Goal: Information Seeking & Learning: Learn about a topic

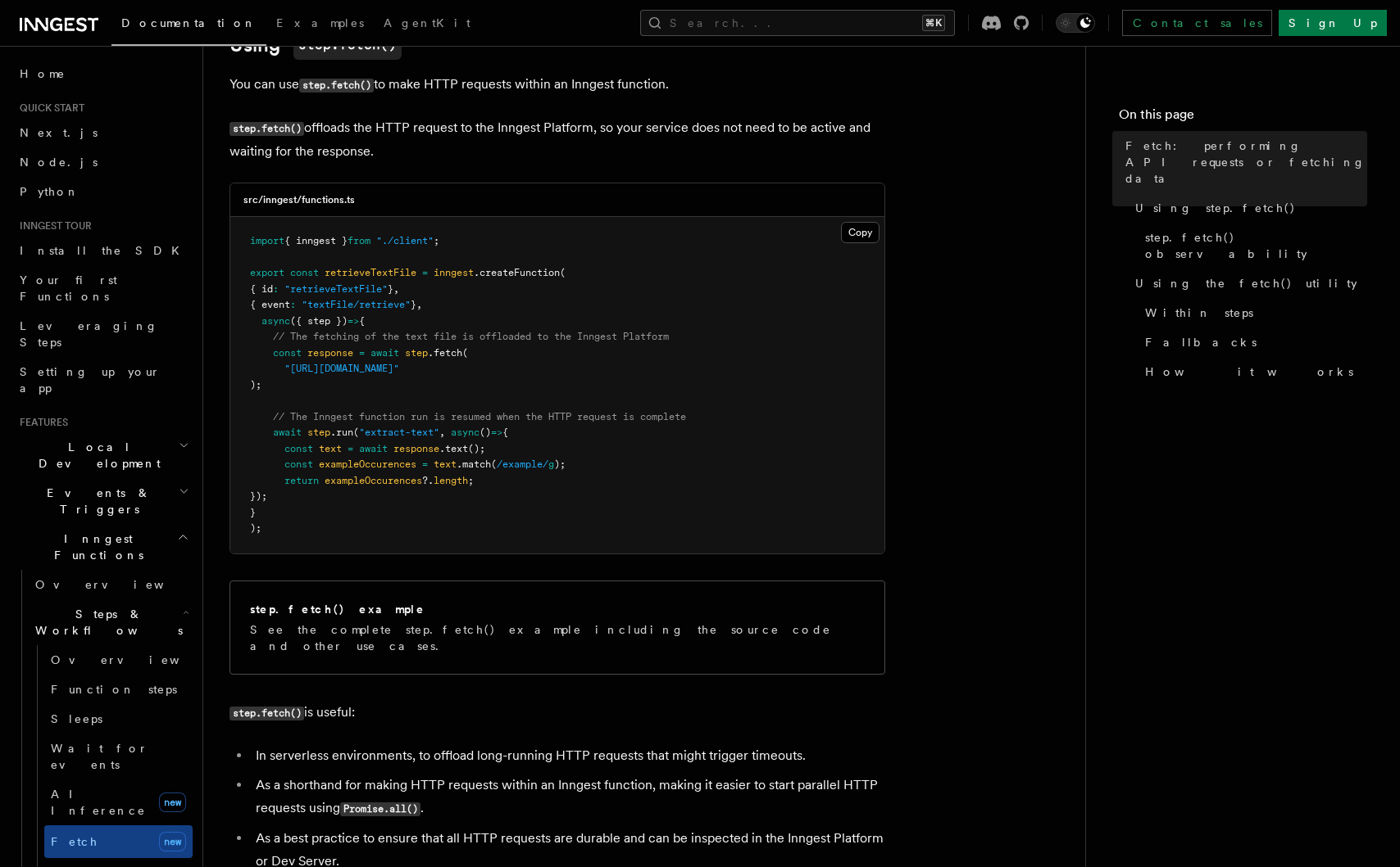
scroll to position [612, 0]
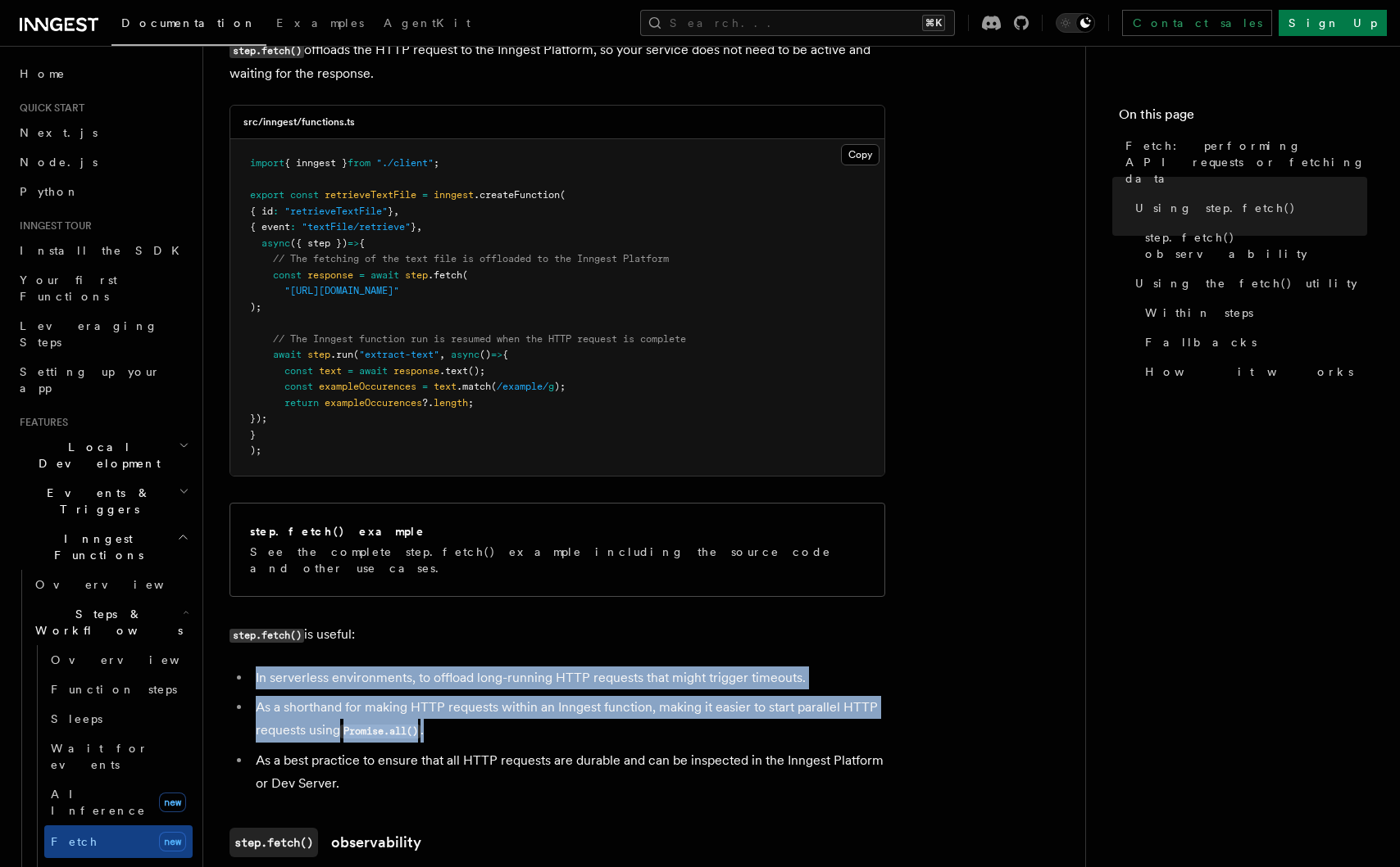
drag, startPoint x: 725, startPoint y: 647, endPoint x: 714, endPoint y: 707, distance: 61.0
click at [714, 707] on li "As a shorthand for making HTTP requests within an Inngest function, making it e…" at bounding box center [568, 720] width 634 height 47
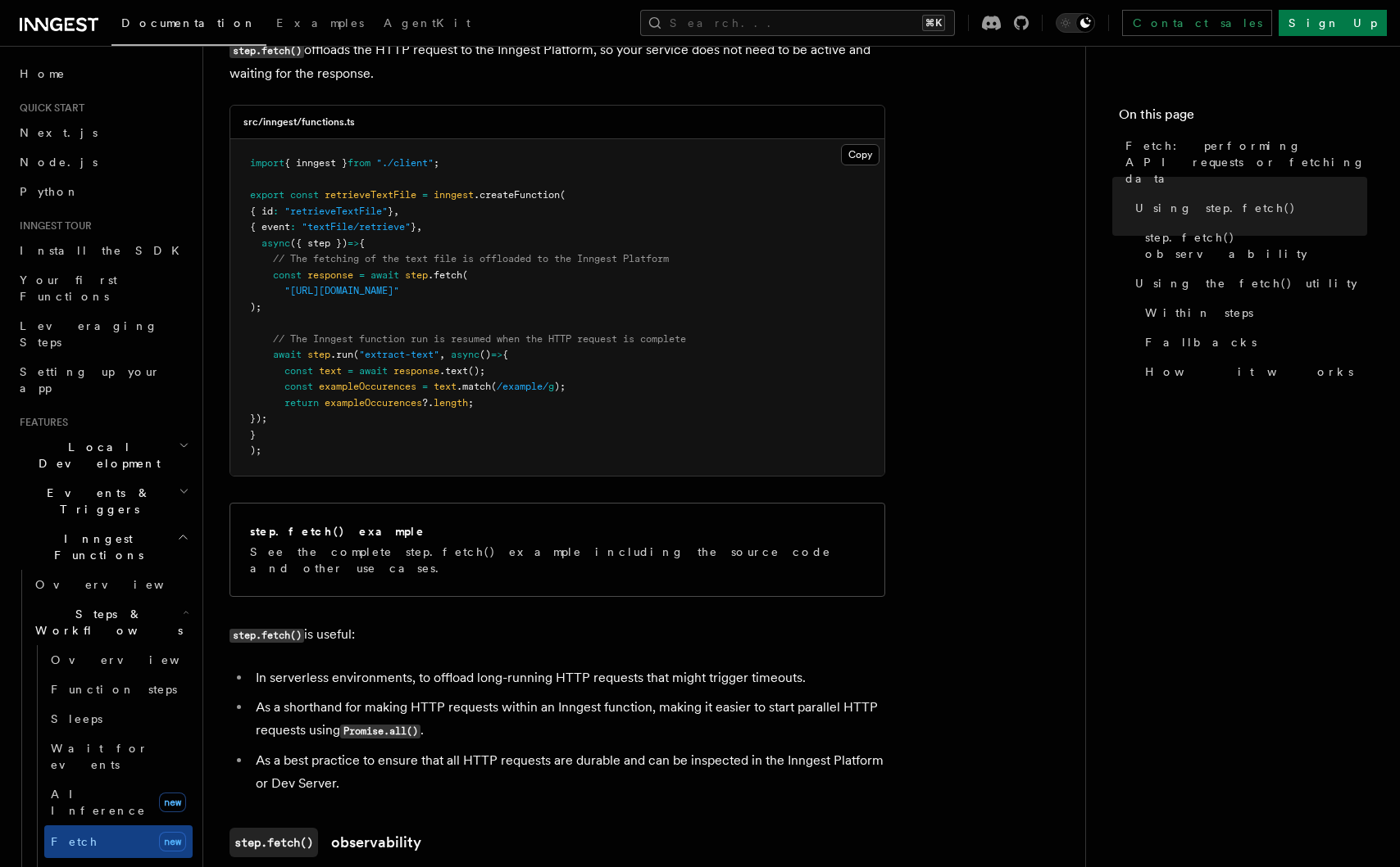
click at [714, 707] on li "As a shorthand for making HTTP requests within an Inngest function, making it e…" at bounding box center [568, 720] width 634 height 47
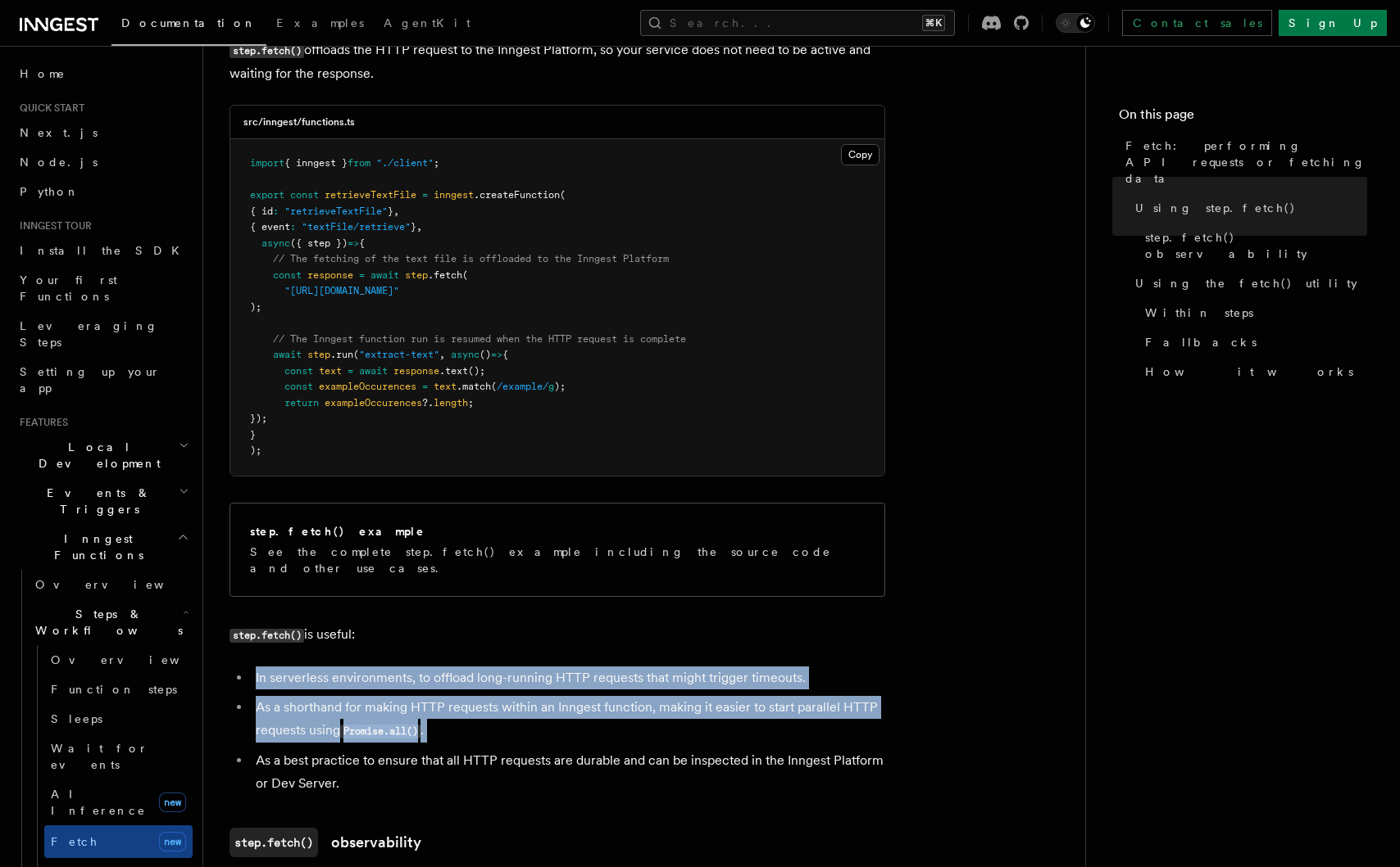
drag, startPoint x: 714, startPoint y: 707, endPoint x: 712, endPoint y: 653, distance: 54.0
click at [712, 667] on ul "In serverless environments, to offload long-running HTTP requests that might tr…" at bounding box center [557, 731] width 656 height 129
click at [712, 667] on li "In serverless environments, to offload long-running HTTP requests that might tr…" at bounding box center [568, 678] width 634 height 23
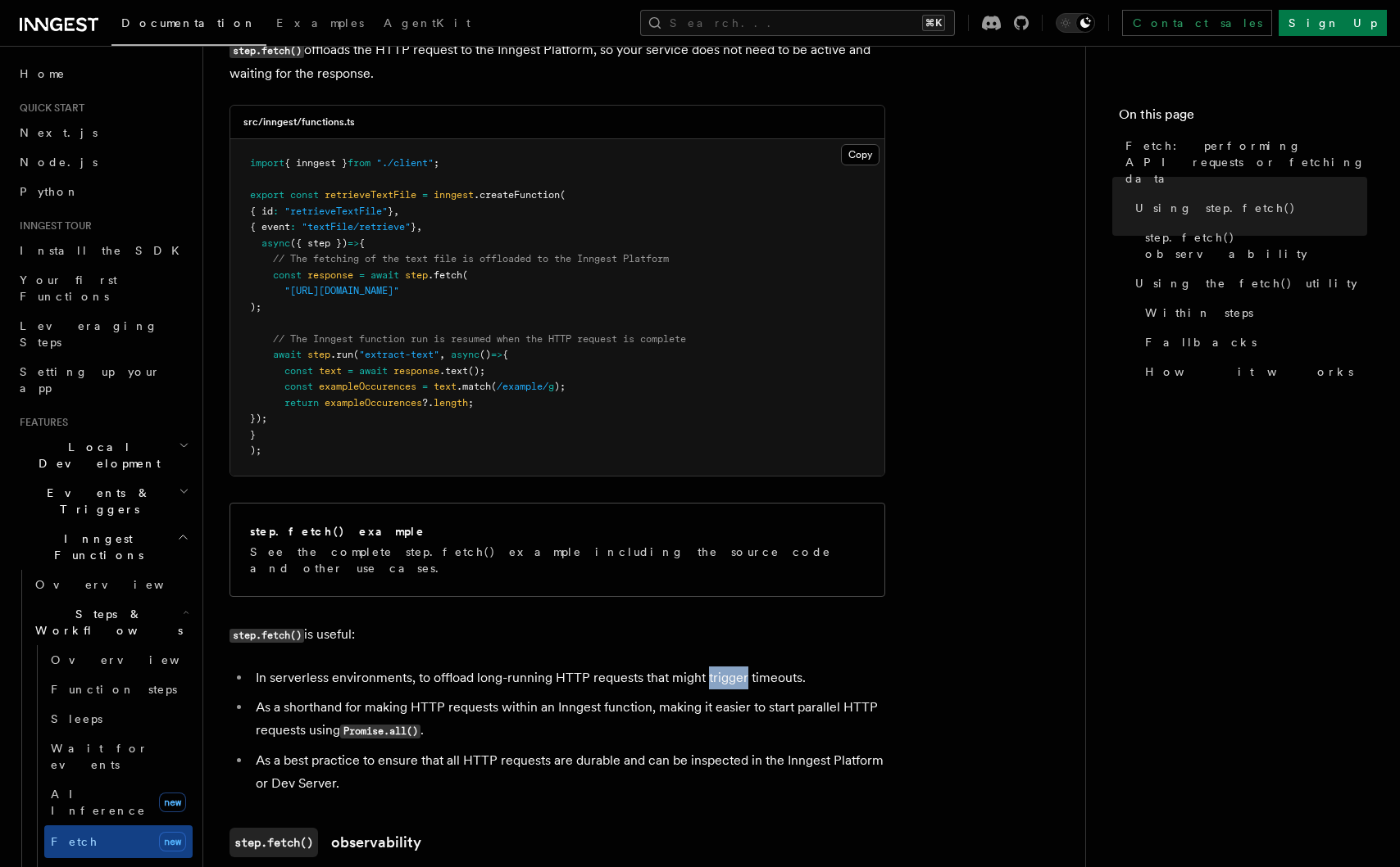
click at [712, 667] on li "In serverless environments, to offload long-running HTTP requests that might tr…" at bounding box center [568, 678] width 634 height 23
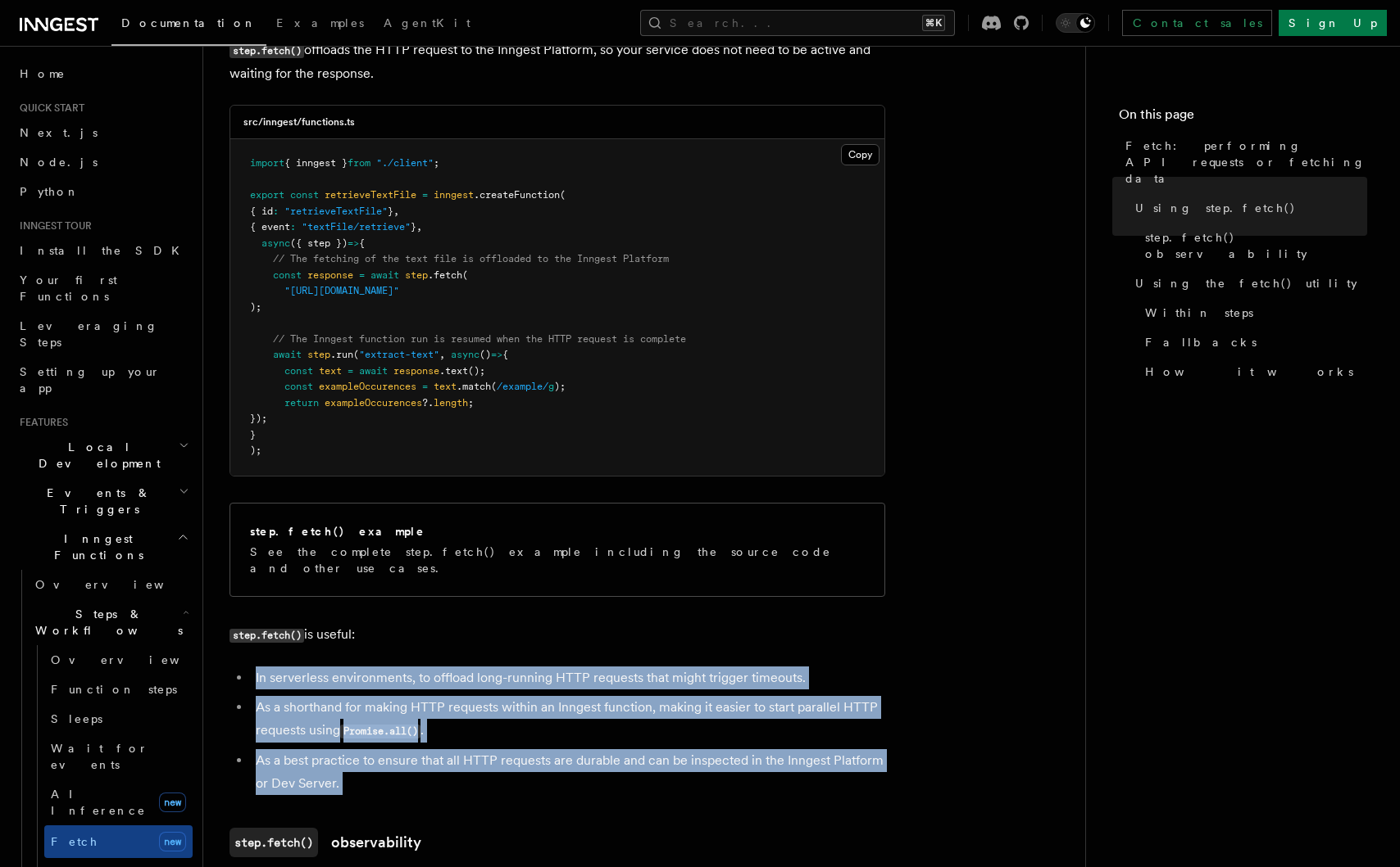
drag, startPoint x: 712, startPoint y: 653, endPoint x: 700, endPoint y: 743, distance: 90.8
click at [700, 742] on ul "In serverless environments, to offload long-running HTTP requests that might tr…" at bounding box center [557, 731] width 656 height 129
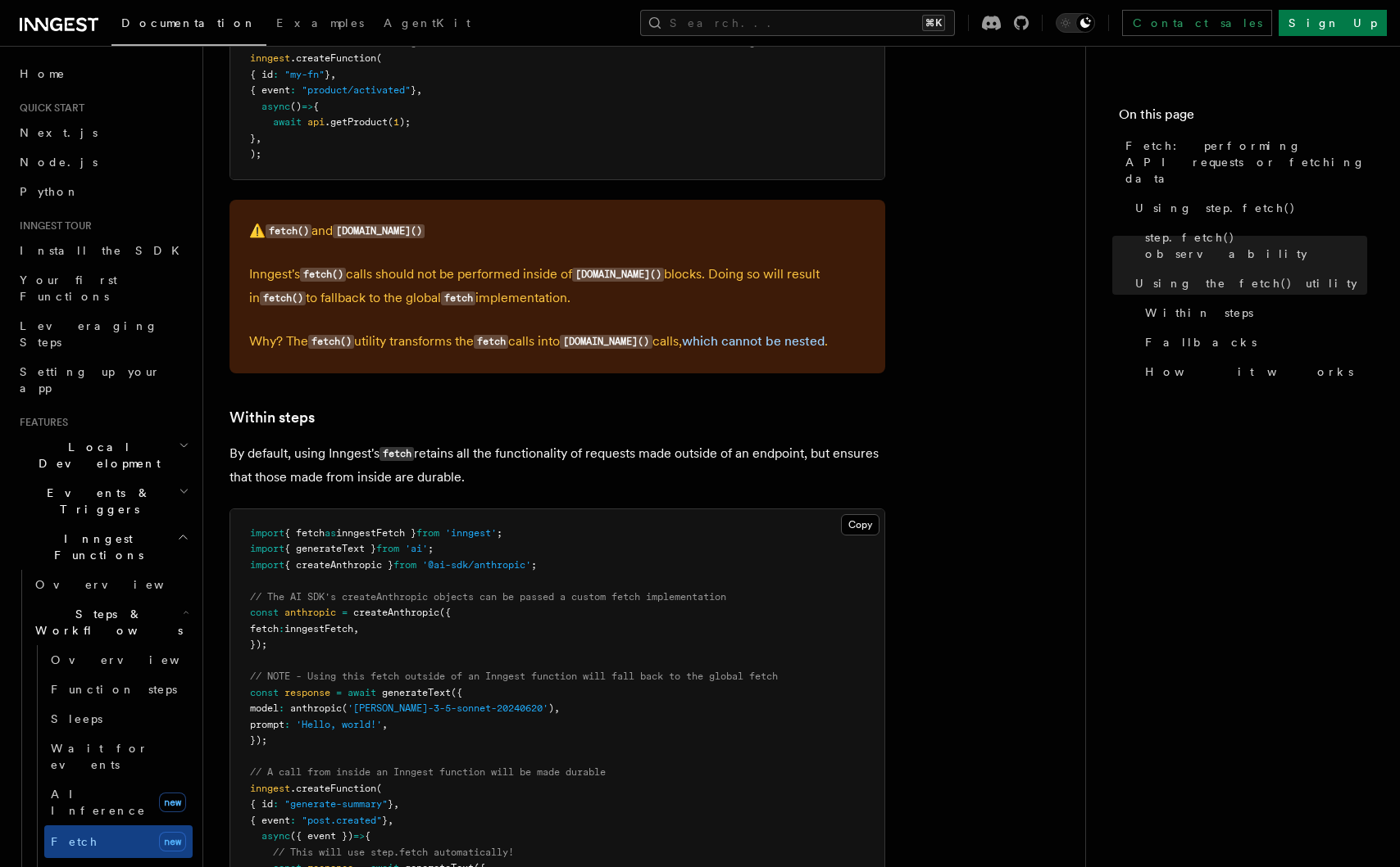
scroll to position [2242, 0]
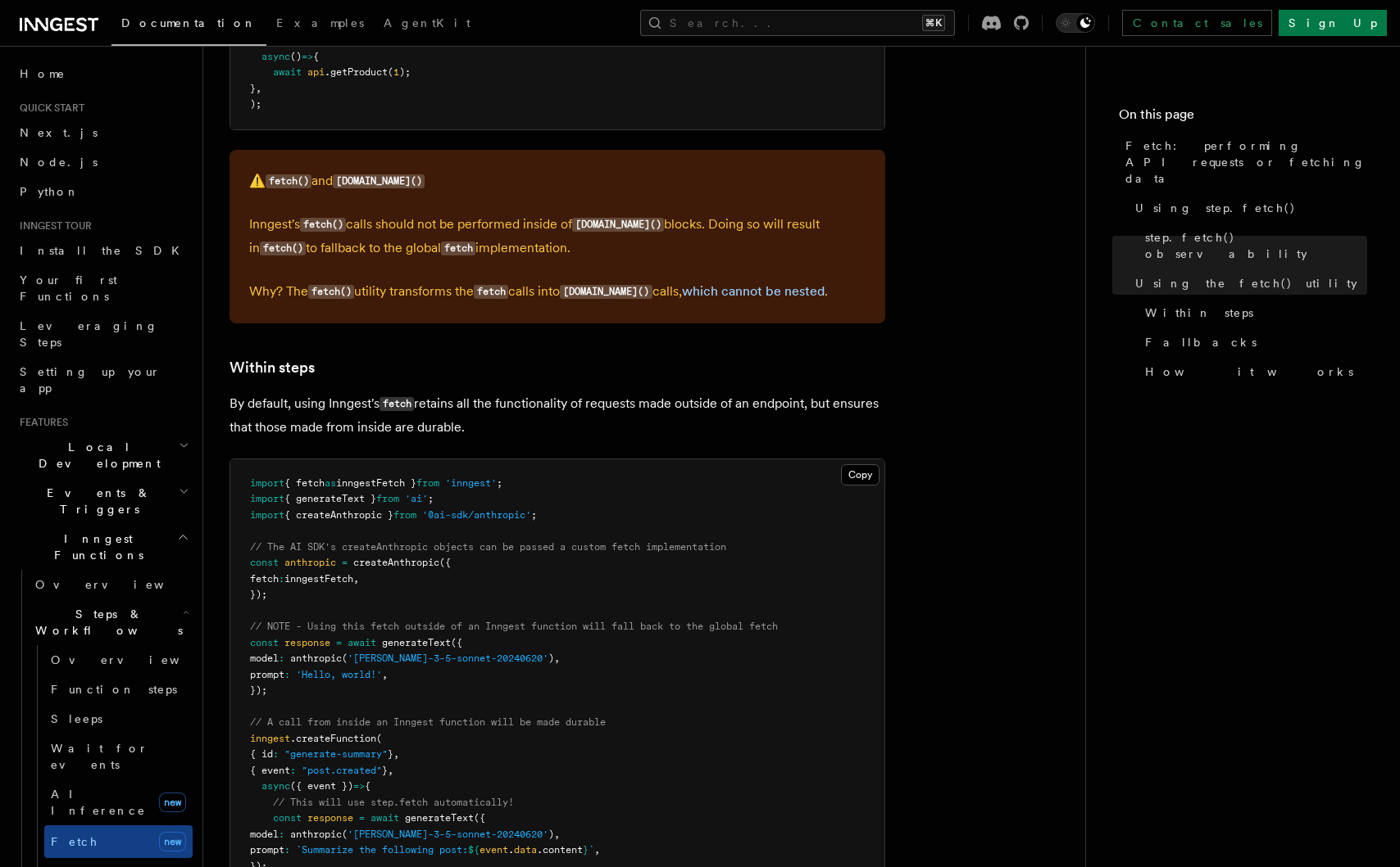
drag, startPoint x: 556, startPoint y: 414, endPoint x: 547, endPoint y: 380, distance: 35.2
click at [547, 380] on article "Features Inngest Functions Steps & Workflows Fetch: performing API requests or …" at bounding box center [644, 96] width 829 height 4532
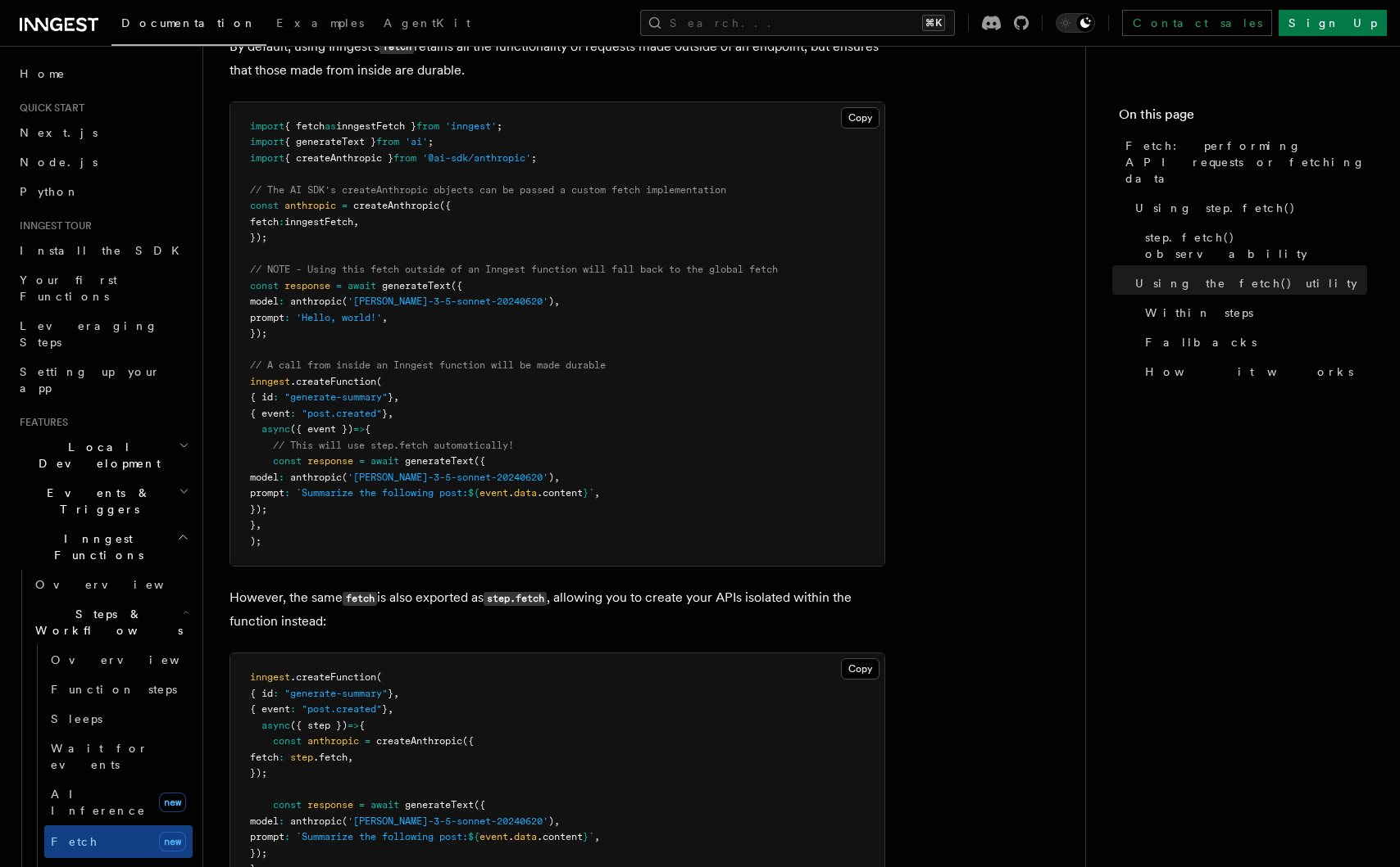
scroll to position [2590, 0]
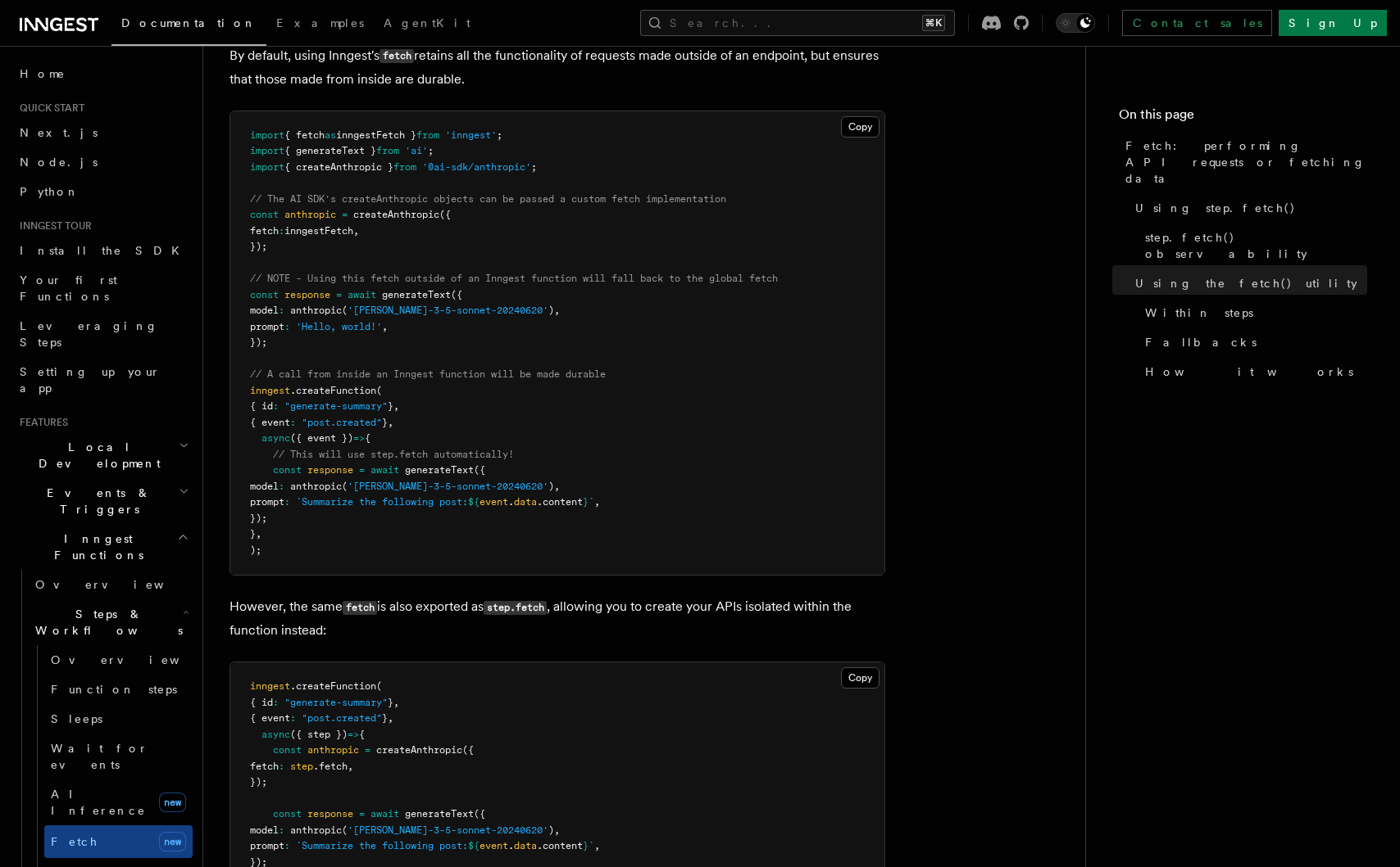
drag, startPoint x: 480, startPoint y: 591, endPoint x: 478, endPoint y: 632, distance: 41.0
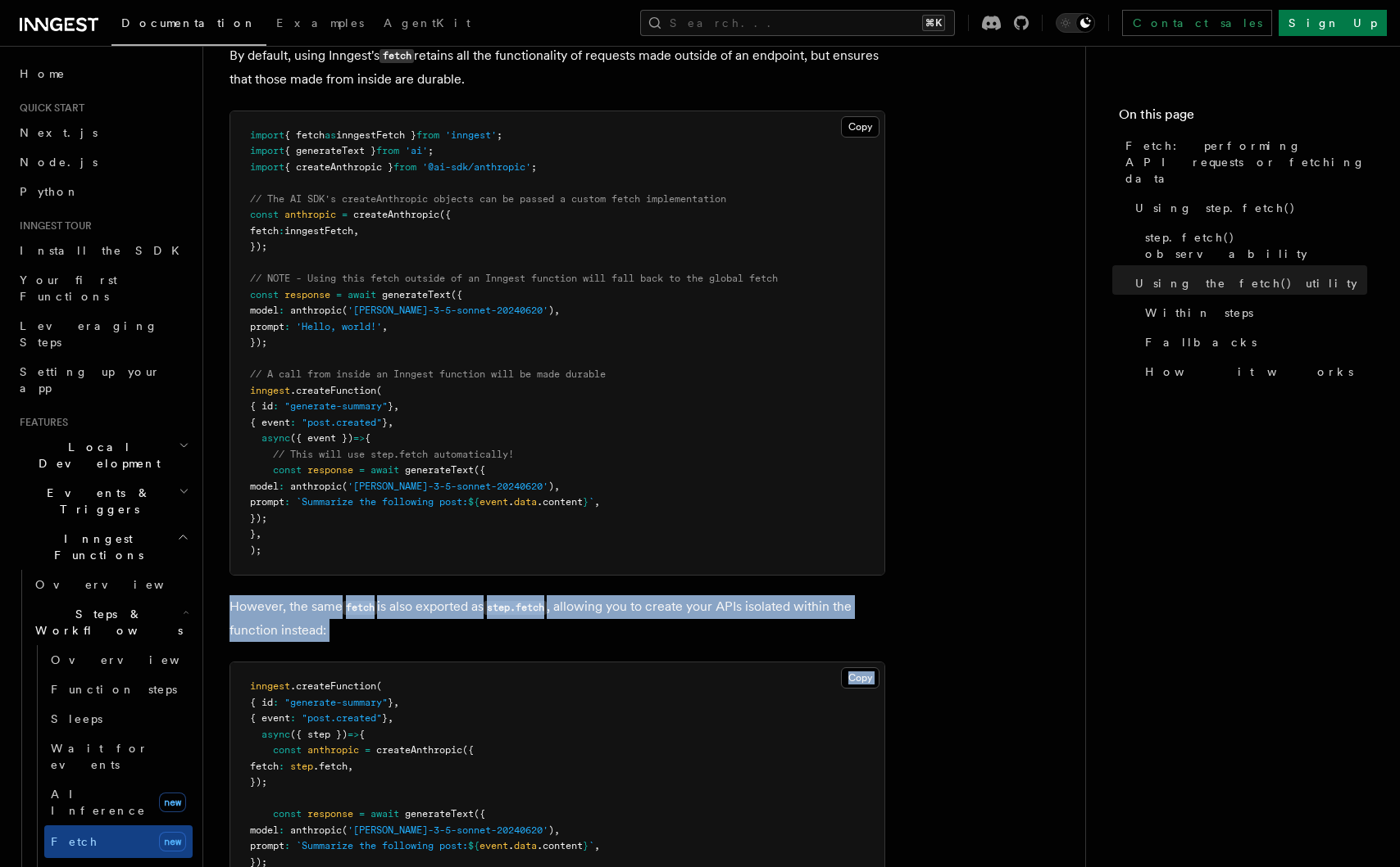
drag, startPoint x: 478, startPoint y: 632, endPoint x: 467, endPoint y: 576, distance: 57.1
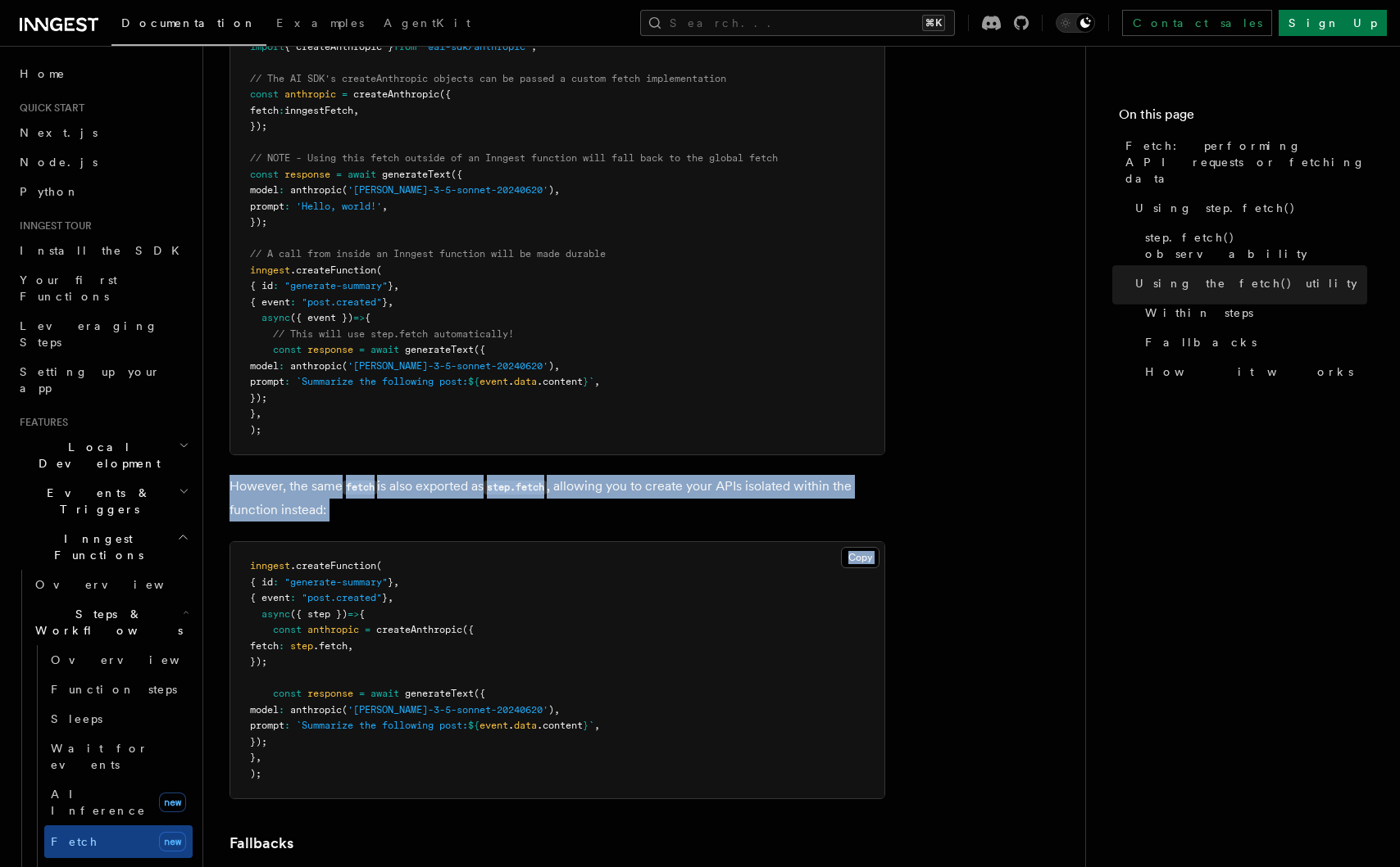
scroll to position [2713, 0]
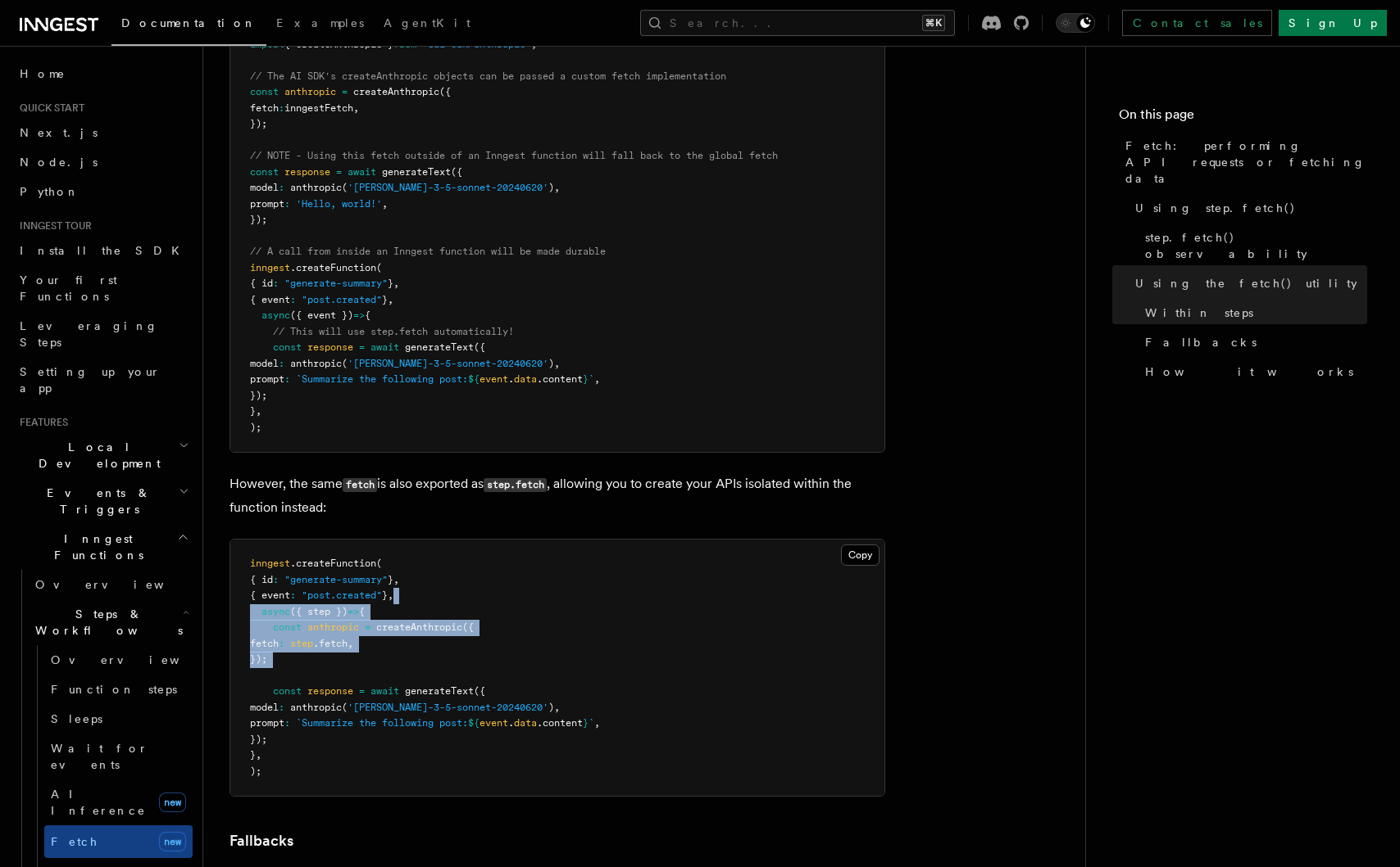
drag, startPoint x: 467, startPoint y: 581, endPoint x: 454, endPoint y: 671, distance: 90.9
click at [454, 671] on pre "inngest .createFunction ( { id : "generate-summary" } , { event : "post.created…" at bounding box center [557, 667] width 654 height 256
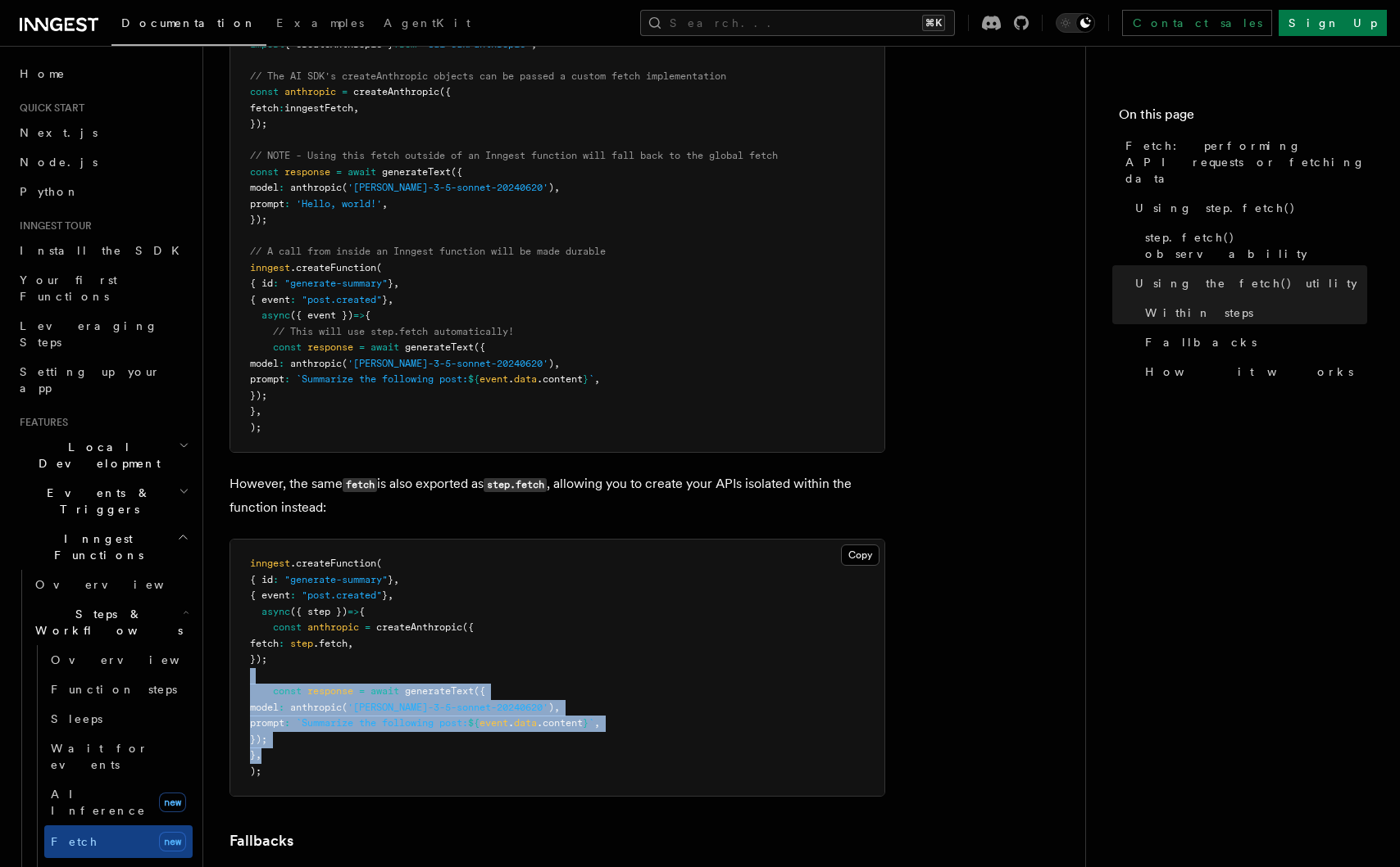
drag, startPoint x: 437, startPoint y: 744, endPoint x: 437, endPoint y: 659, distance: 85.0
click at [437, 659] on pre "inngest .createFunction ( { id : "generate-summary" } , { event : "post.created…" at bounding box center [557, 667] width 654 height 256
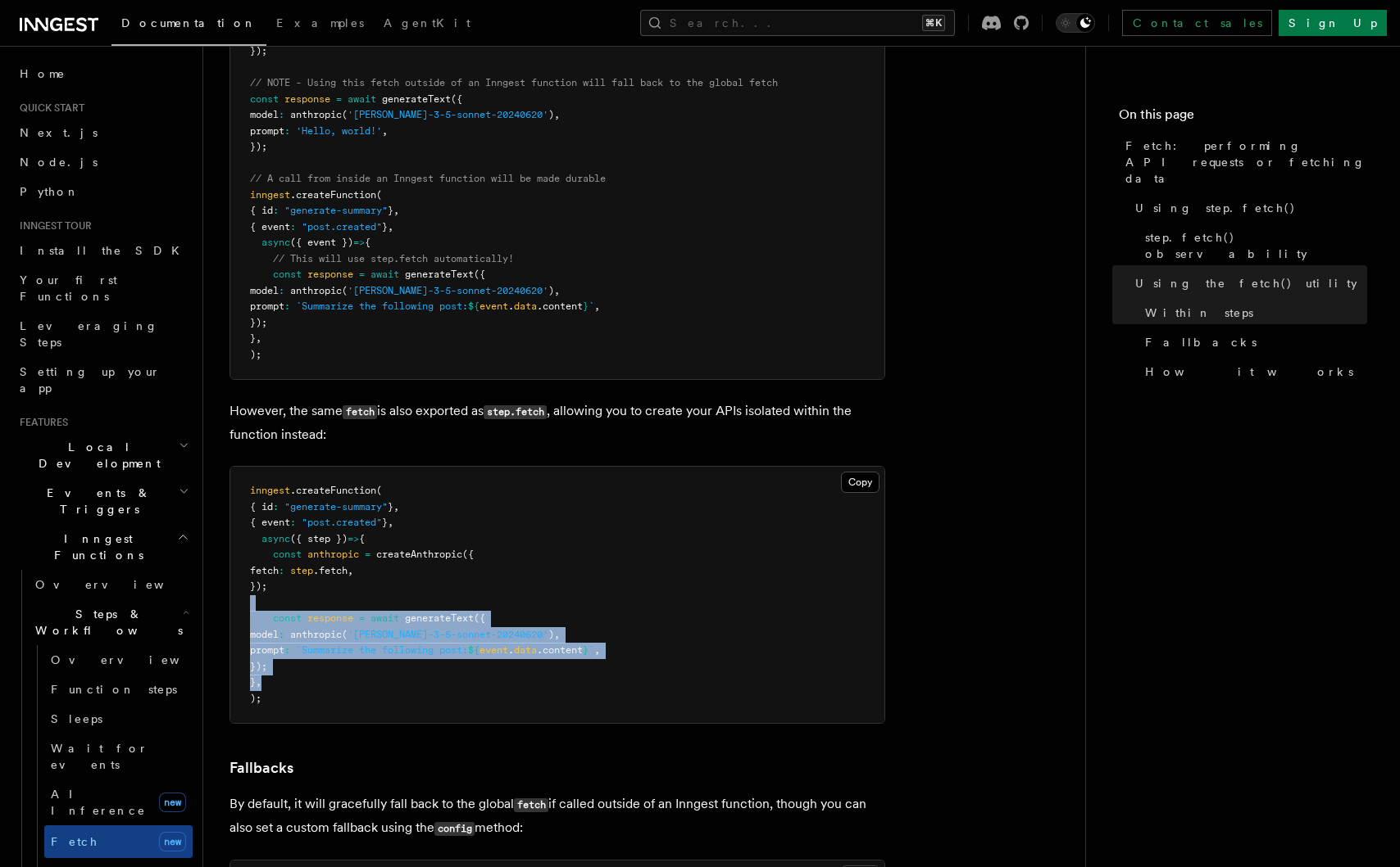
click at [437, 659] on pre "inngest .createFunction ( { id : "generate-summary" } , { event : "post.created…" at bounding box center [557, 595] width 654 height 256
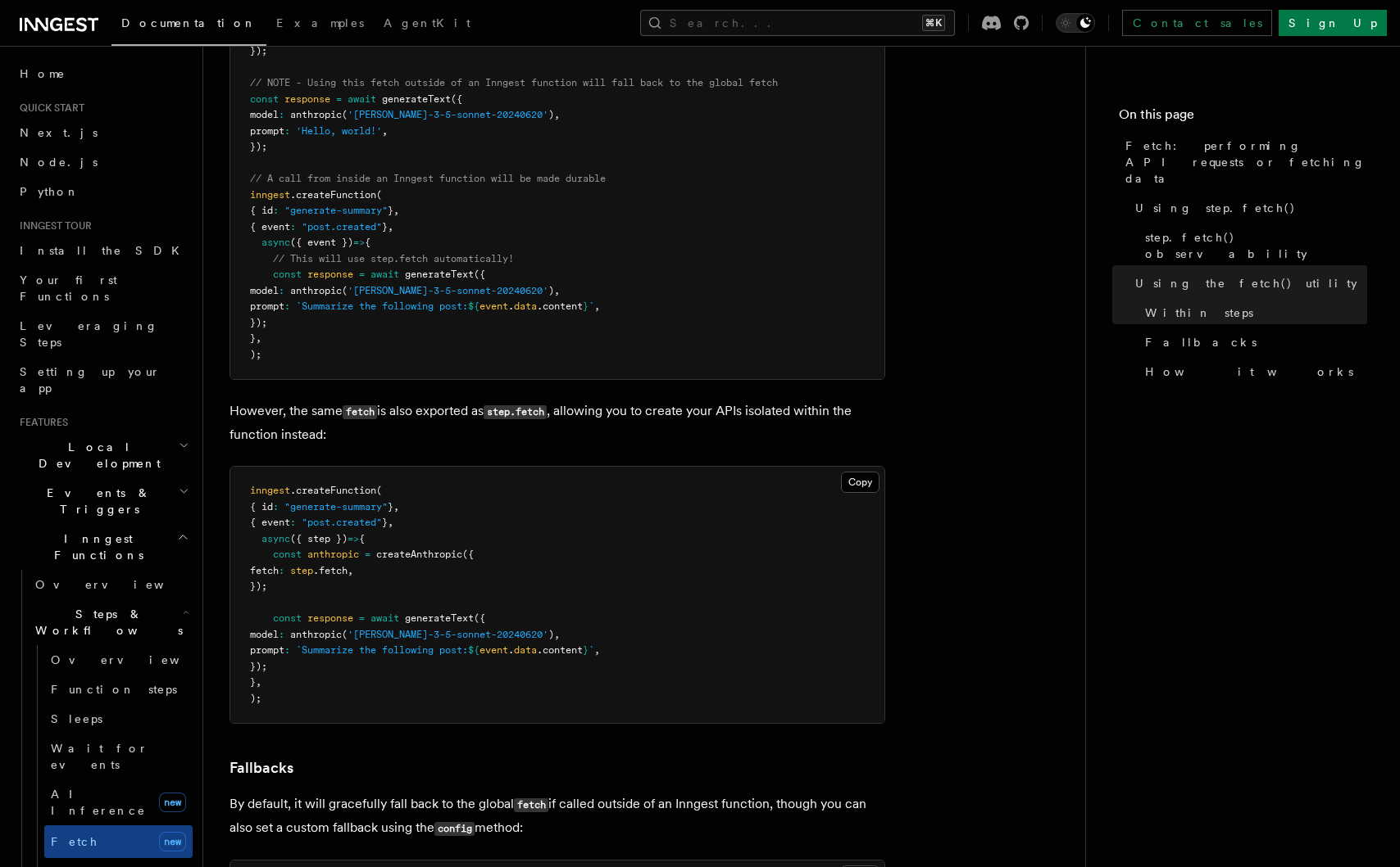
drag, startPoint x: 437, startPoint y: 663, endPoint x: 437, endPoint y: 617, distance: 46.0
click at [437, 623] on pre "inngest .createFunction ( { id : "generate-summary" } , { event : "post.created…" at bounding box center [557, 595] width 654 height 256
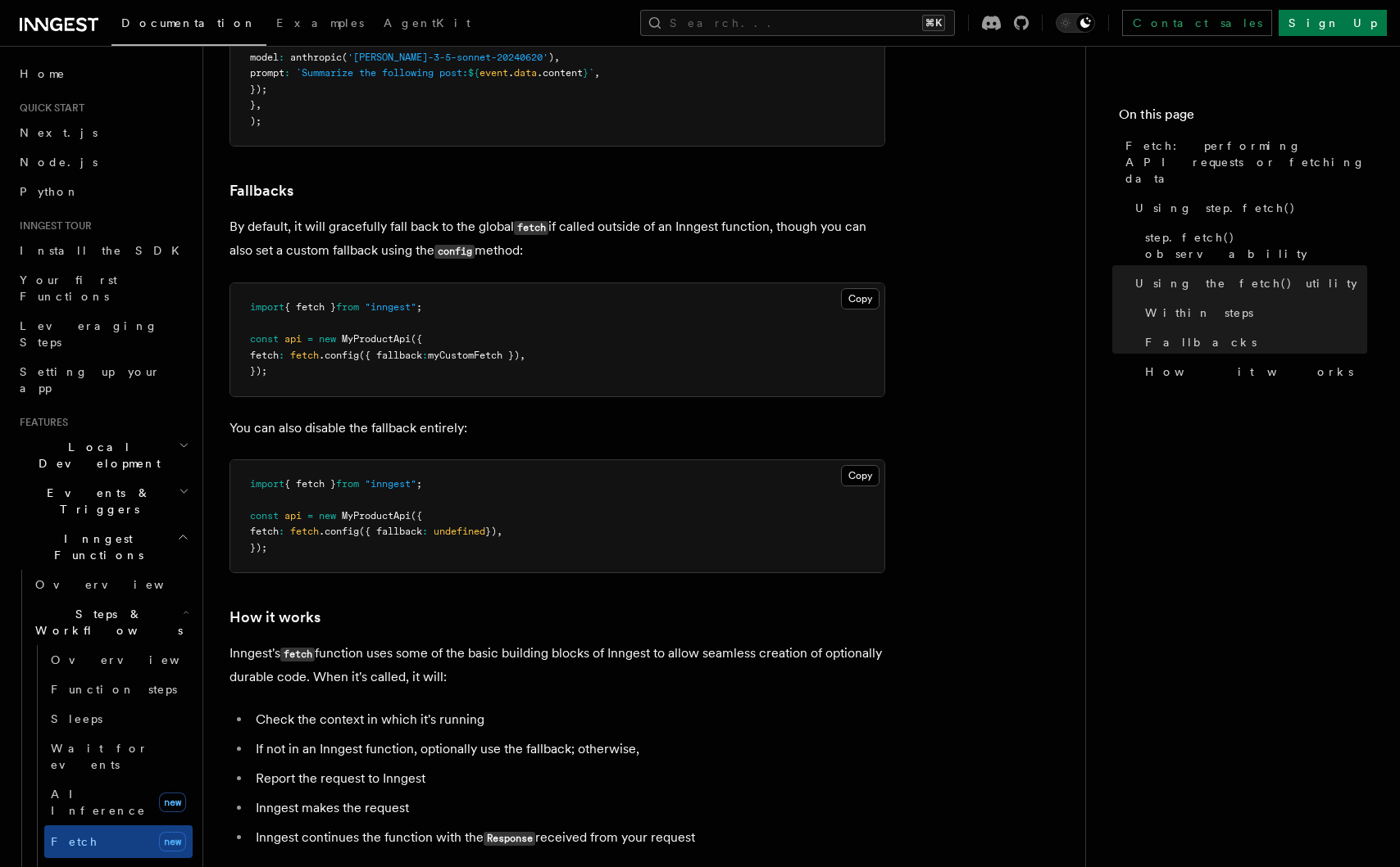
scroll to position [3409, 0]
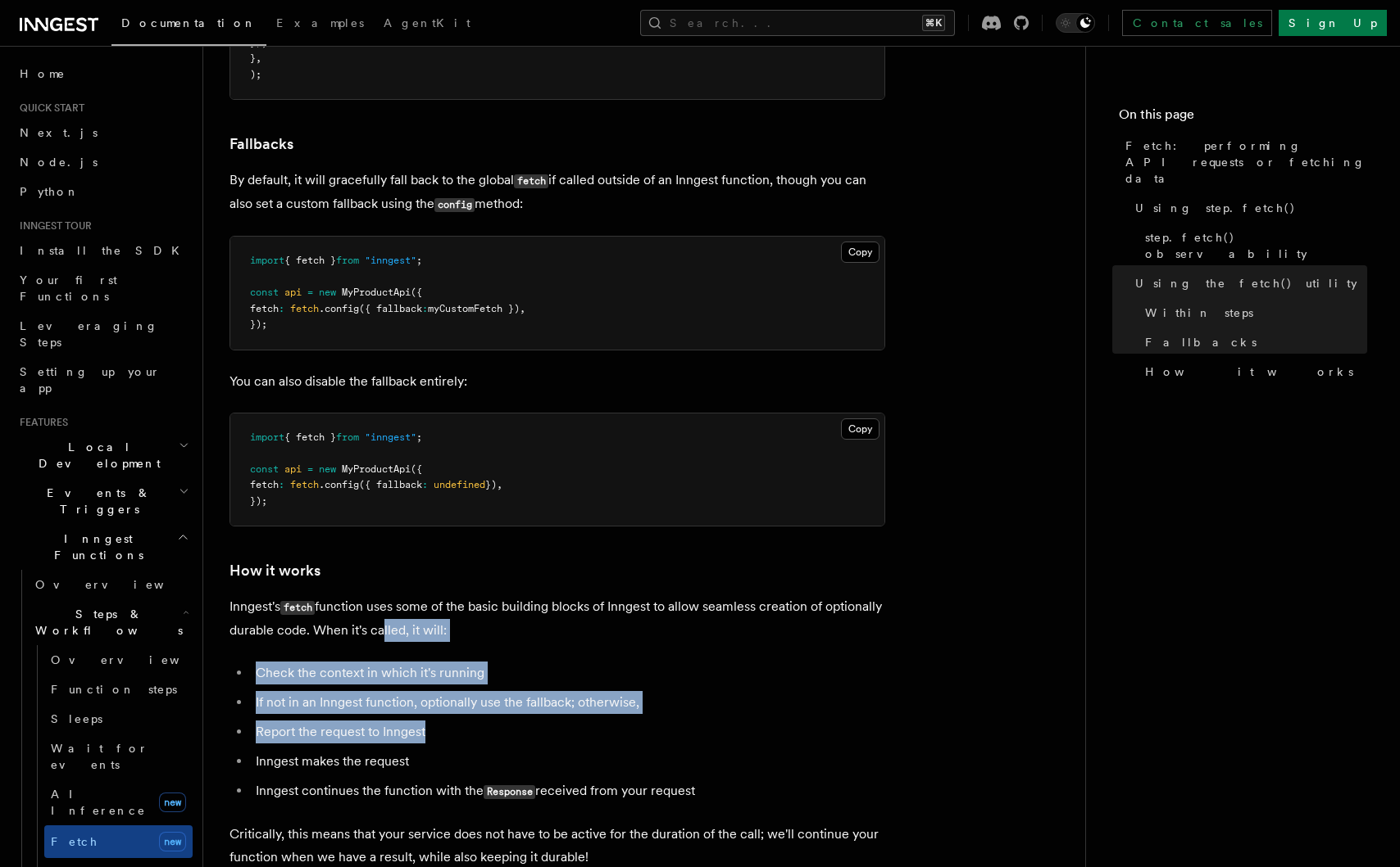
drag, startPoint x: 437, startPoint y: 617, endPoint x: 434, endPoint y: 722, distance: 105.0
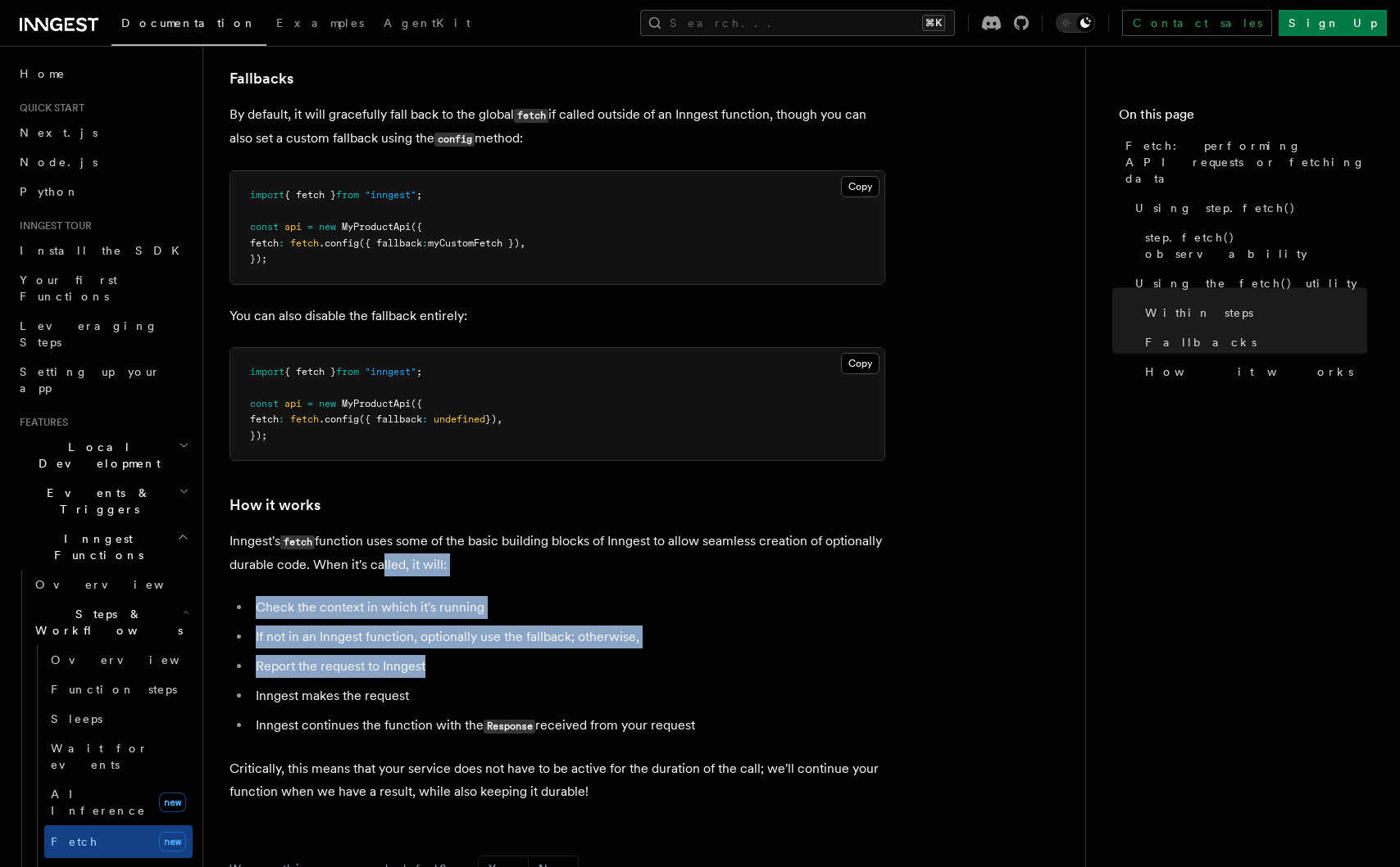
scroll to position [3477, 0]
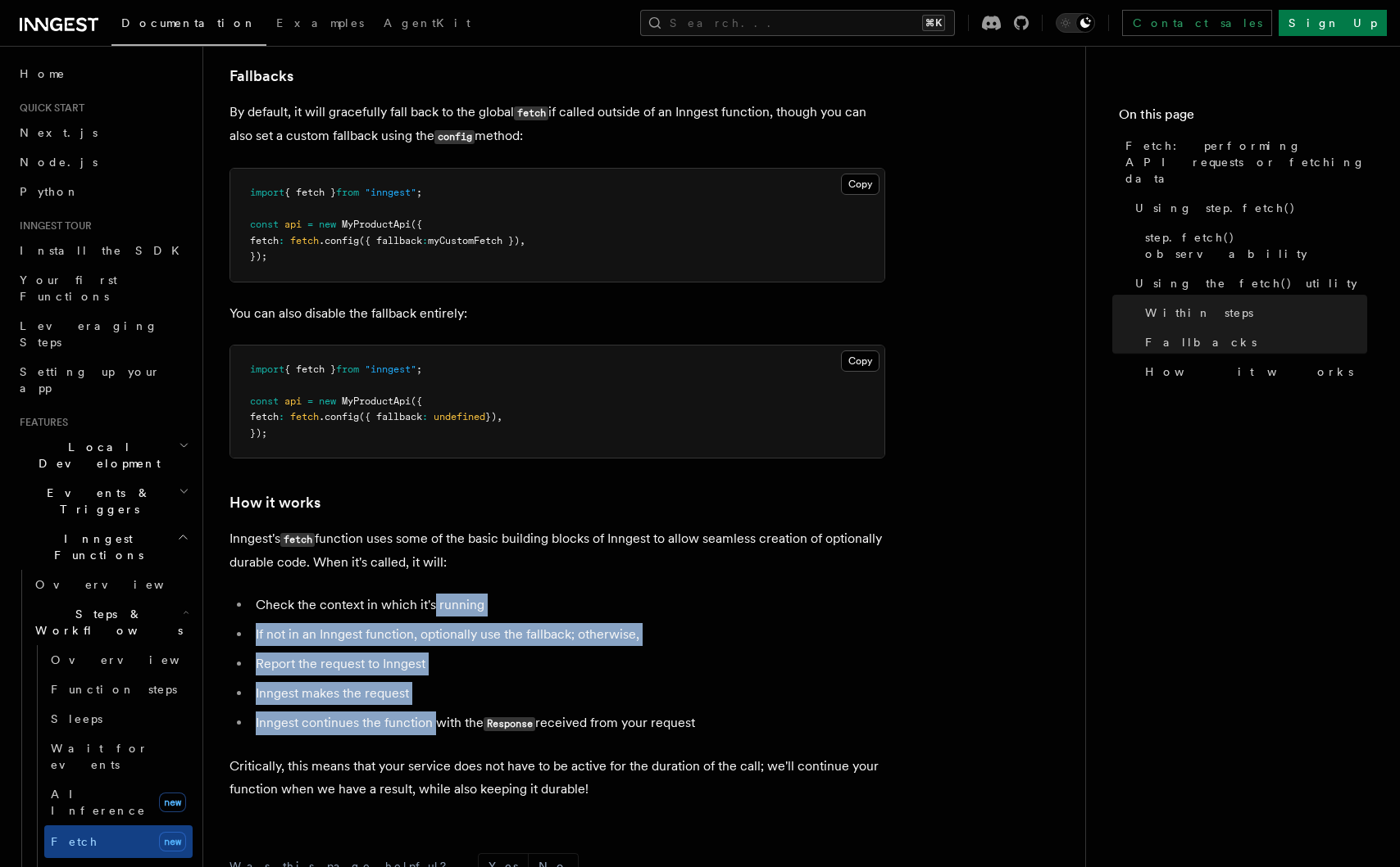
drag, startPoint x: 434, startPoint y: 722, endPoint x: 432, endPoint y: 590, distance: 132.0
click at [432, 594] on ul "Check the context in which it's running If not in an Inngest function, optional…" at bounding box center [557, 665] width 656 height 142
click at [432, 594] on li "Check the context in which it's running" at bounding box center [568, 605] width 634 height 23
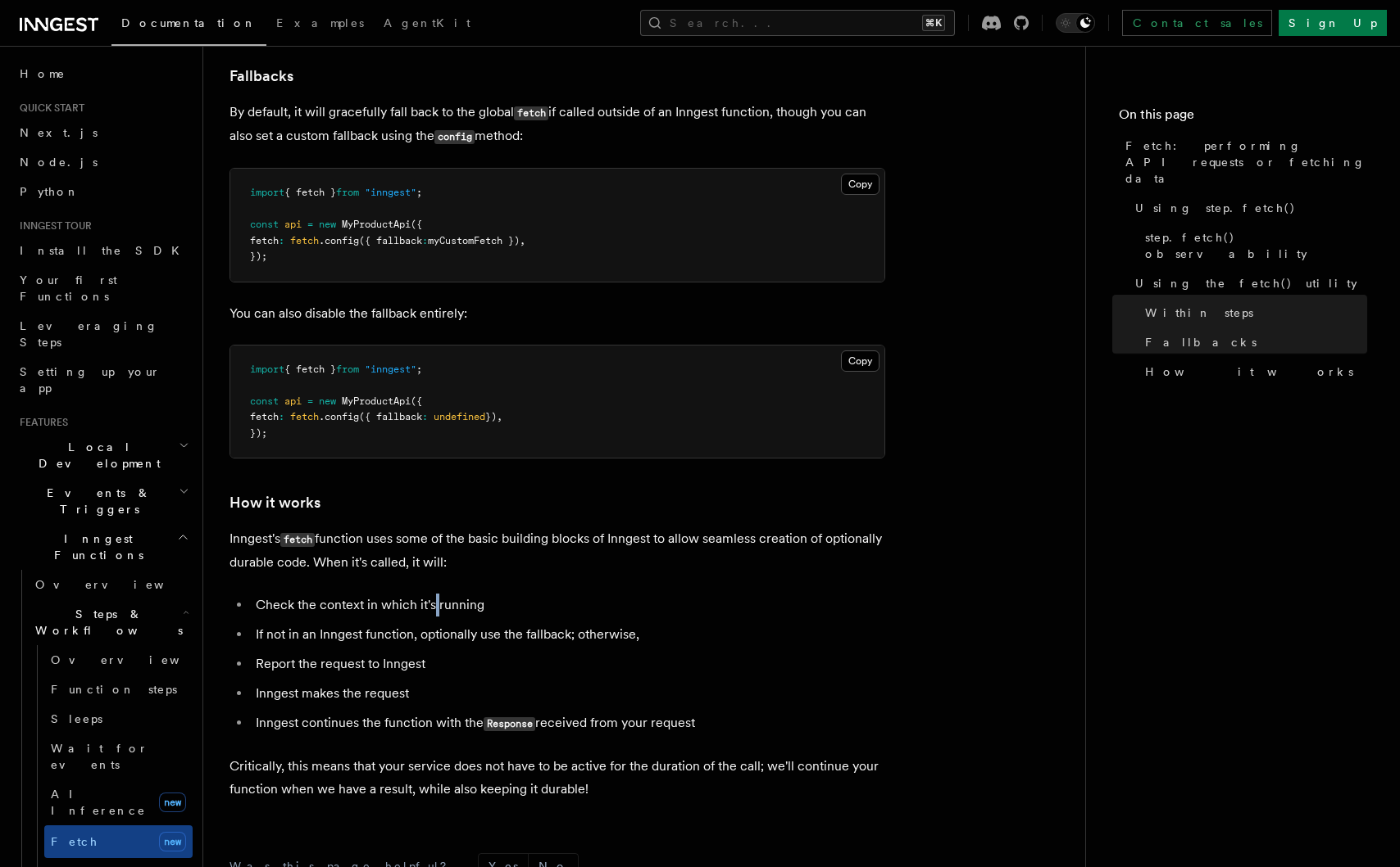
click at [432, 594] on li "Check the context in which it's running" at bounding box center [568, 605] width 634 height 23
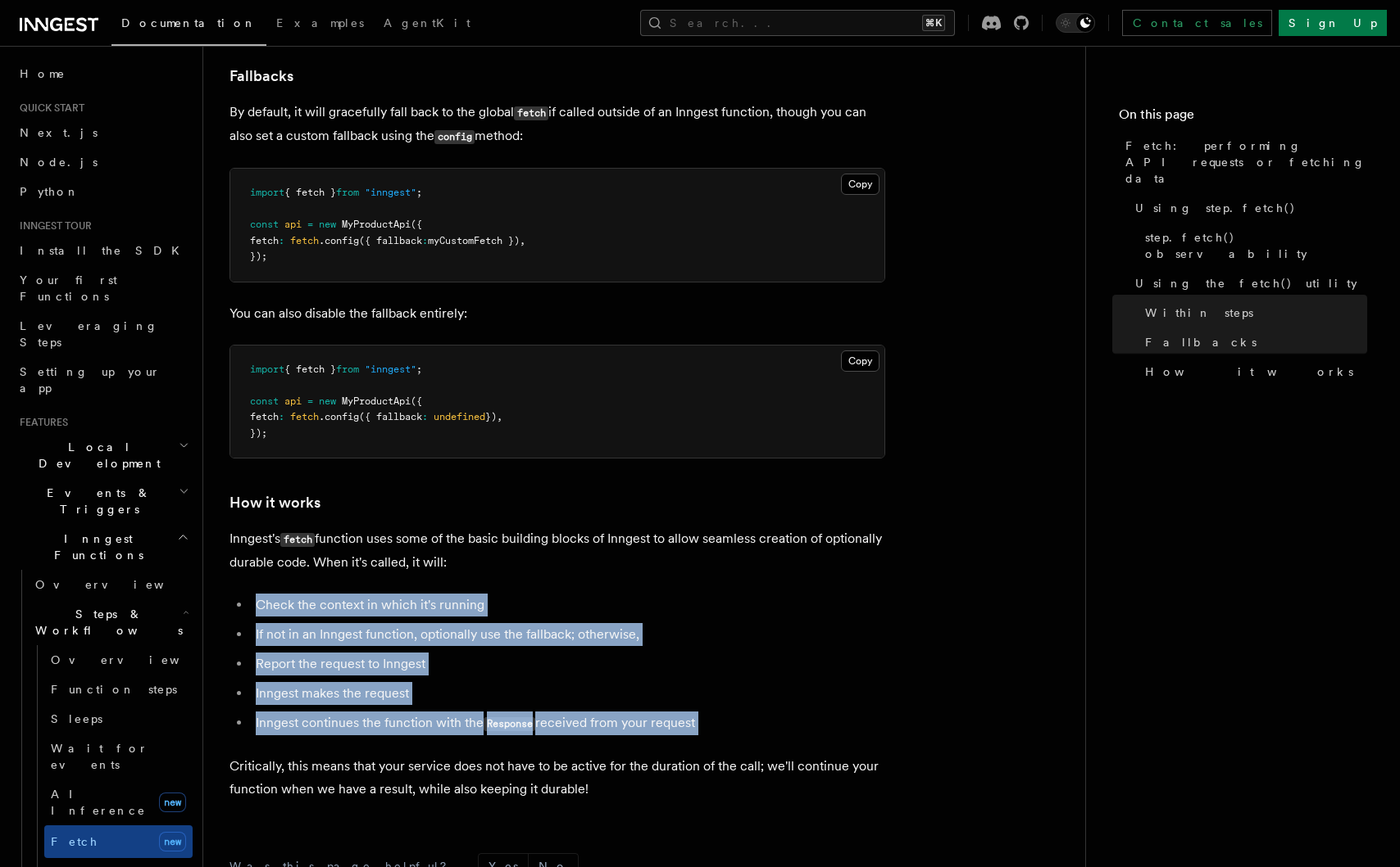
drag, startPoint x: 432, startPoint y: 590, endPoint x: 423, endPoint y: 732, distance: 142.3
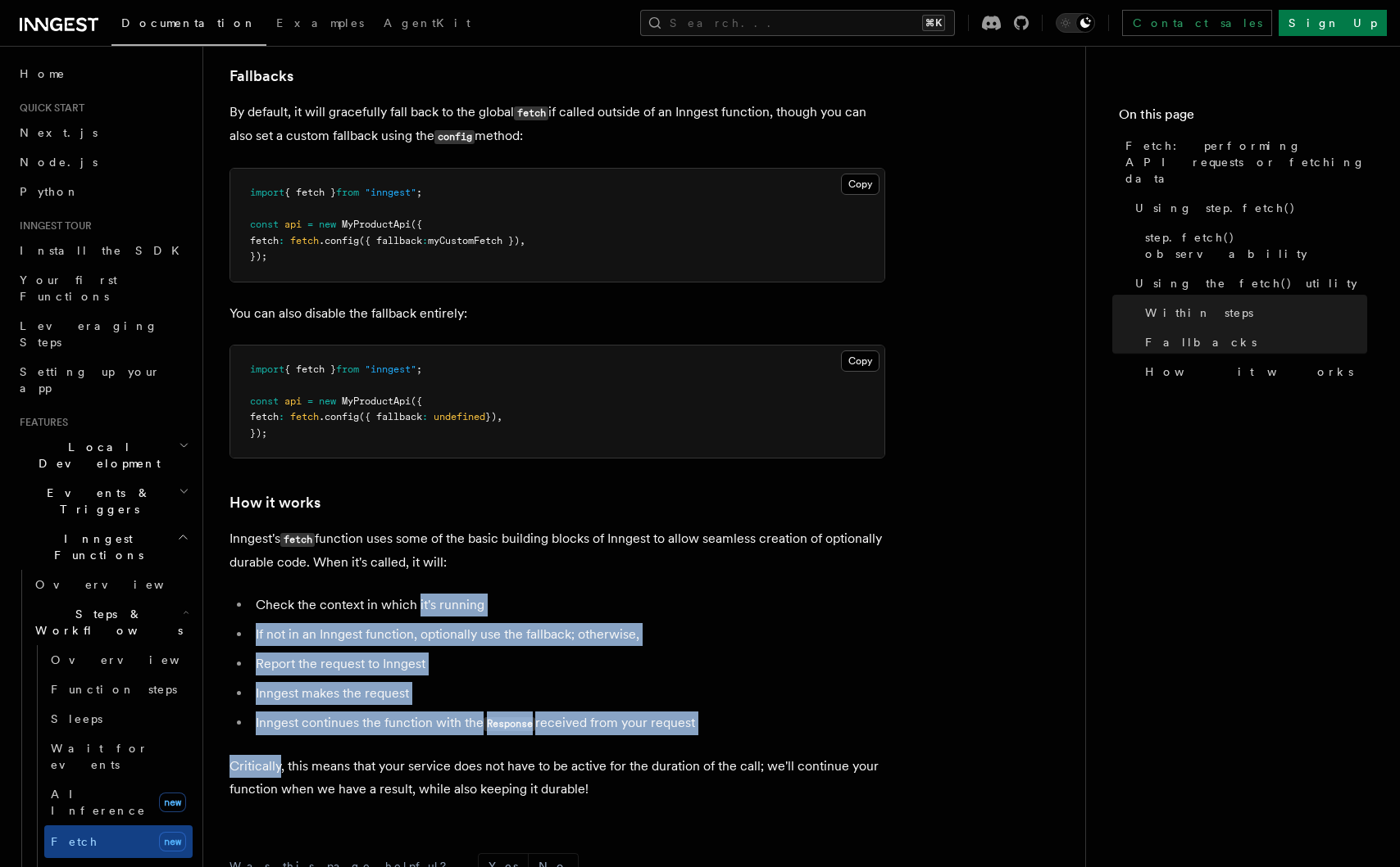
drag, startPoint x: 423, startPoint y: 732, endPoint x: 428, endPoint y: 602, distance: 130.1
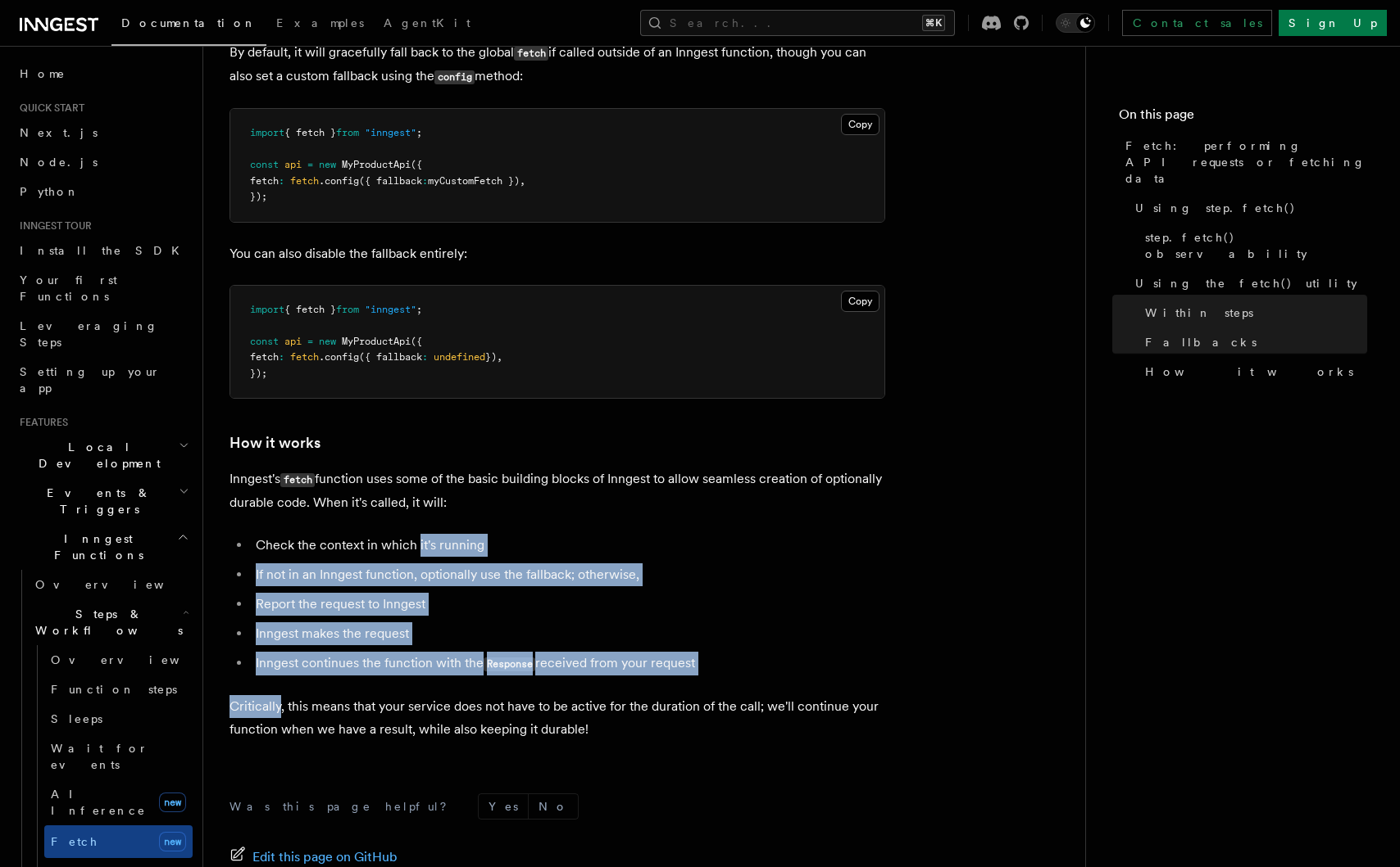
scroll to position [3559, 0]
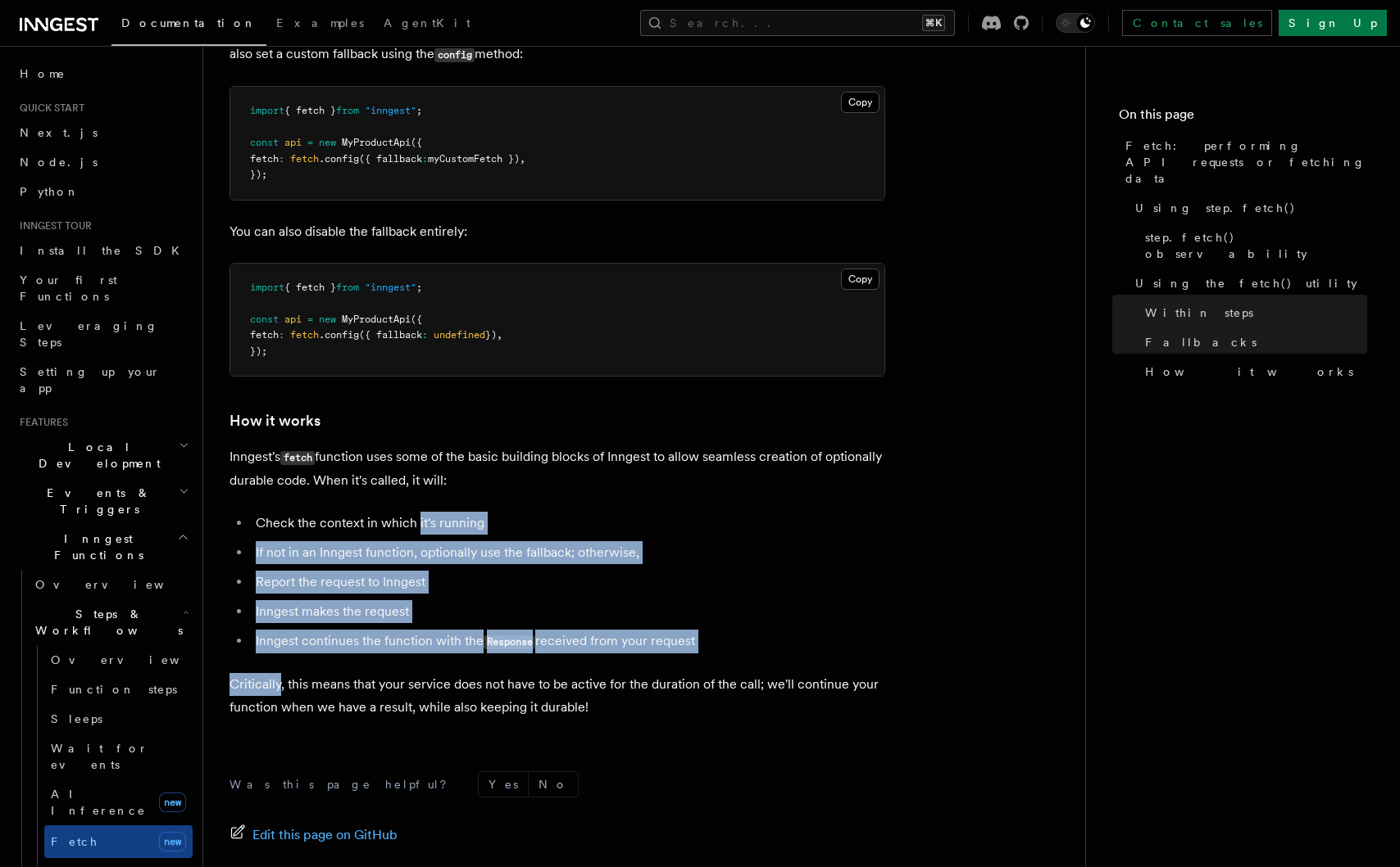
click at [420, 642] on li "Inngest continues the function with the Response received from your request" at bounding box center [568, 641] width 634 height 23
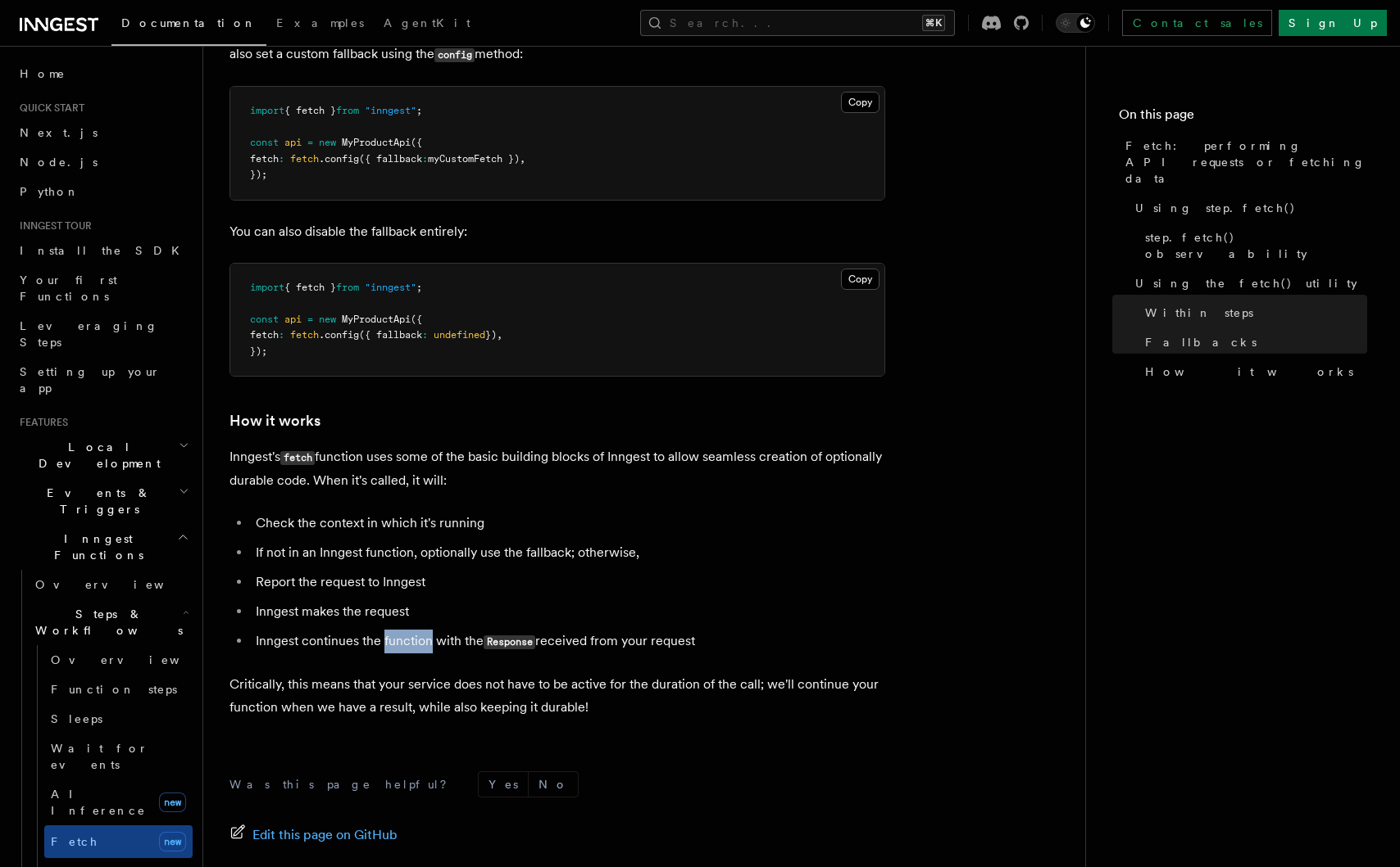
click at [420, 642] on li "Inngest continues the function with the Response received from your request" at bounding box center [568, 641] width 634 height 23
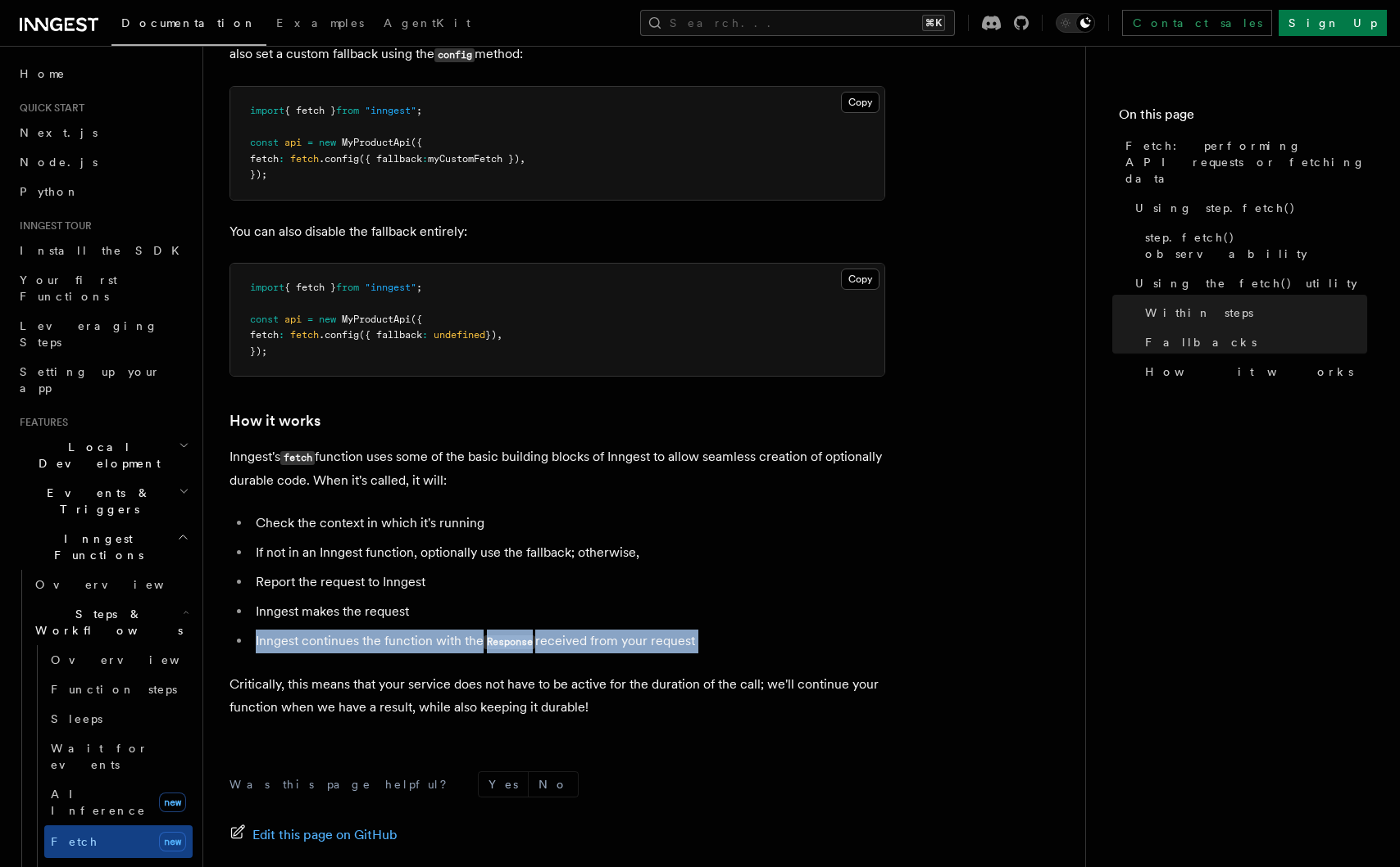
click at [420, 642] on li "Inngest continues the function with the Response received from your request" at bounding box center [568, 641] width 634 height 23
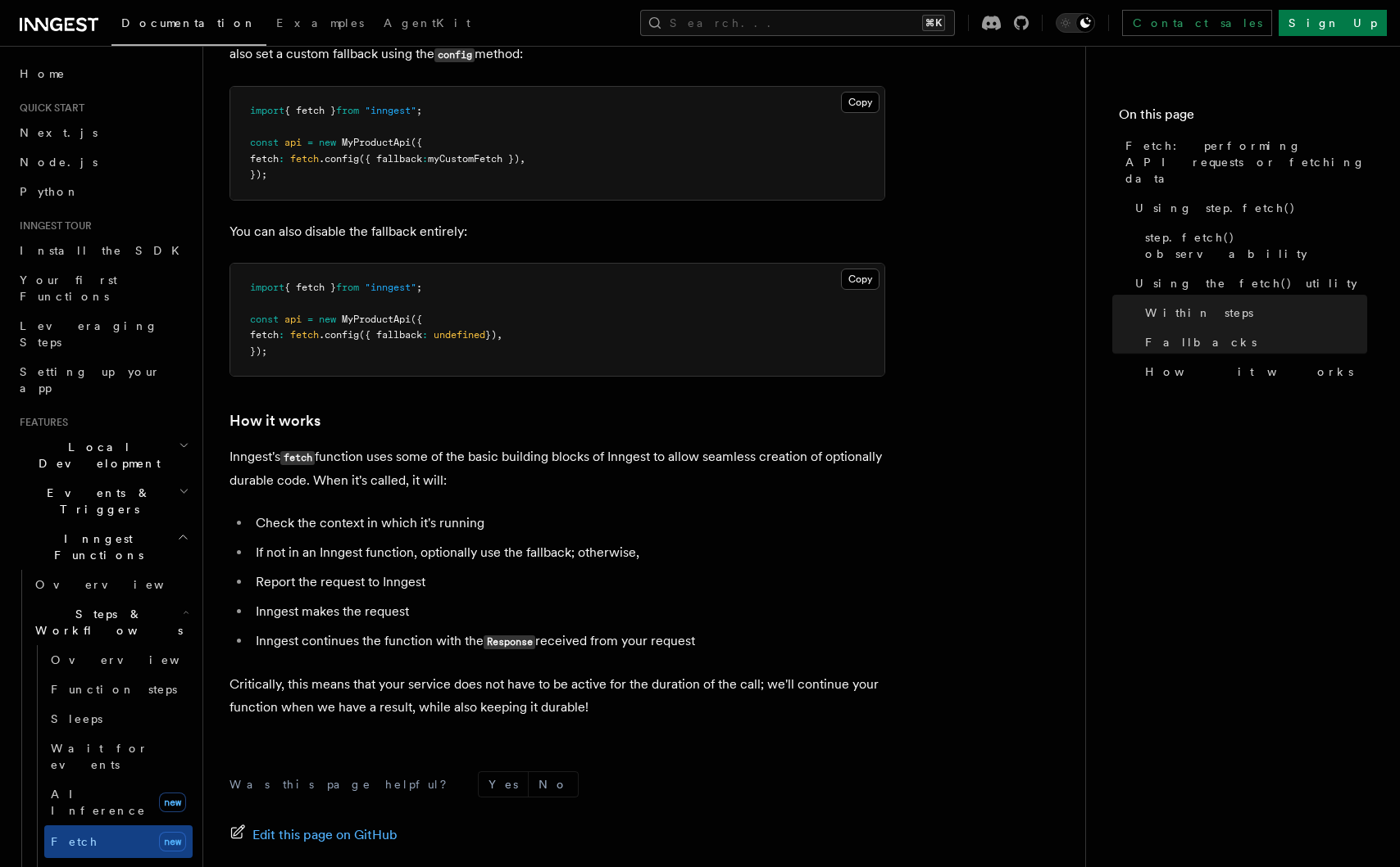
click at [294, 674] on p "Critically, this means that your service does not have to be active for the dur…" at bounding box center [557, 695] width 656 height 46
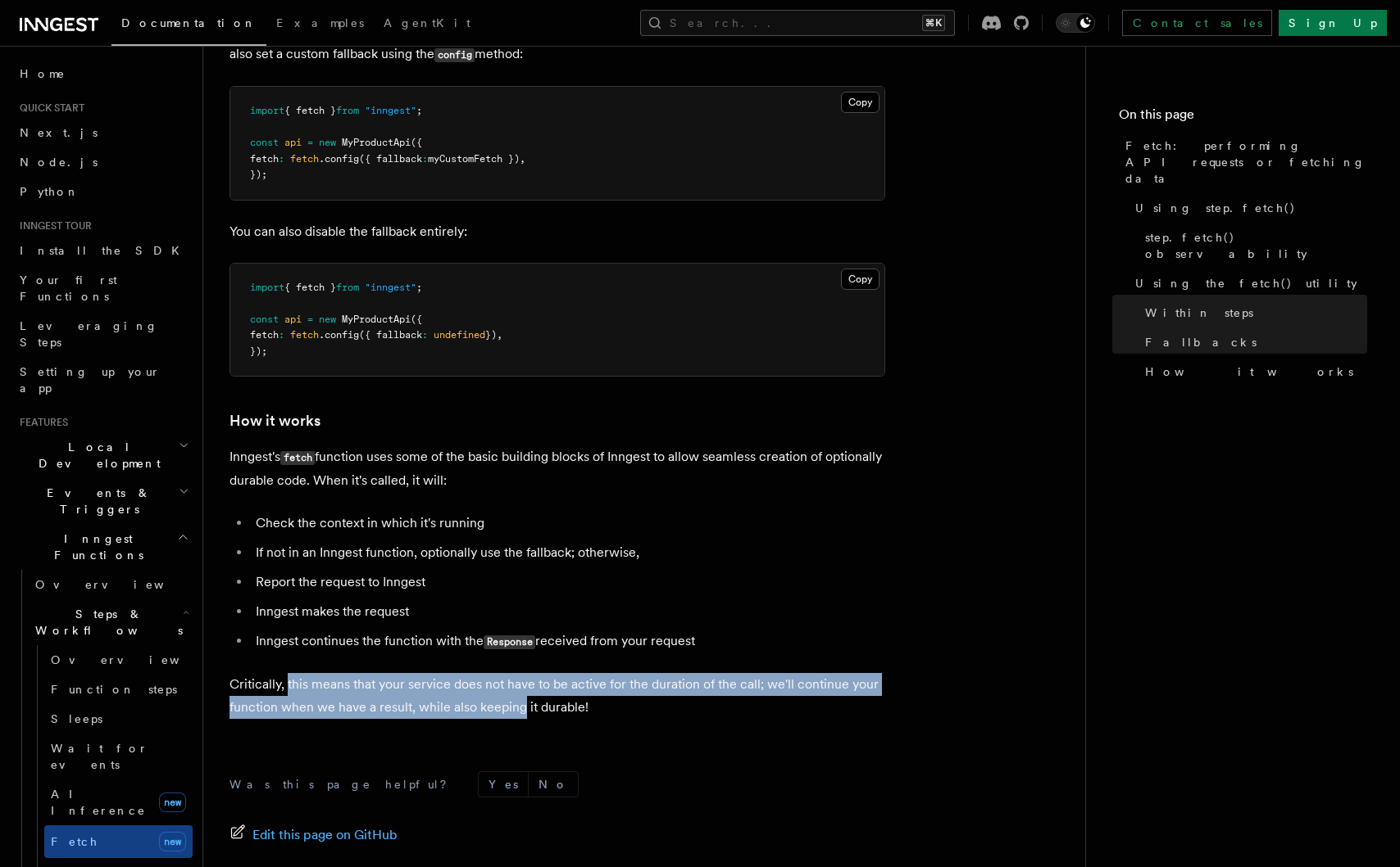
drag, startPoint x: 294, startPoint y: 674, endPoint x: 478, endPoint y: 695, distance: 185.2
click at [478, 695] on p "Critically, this means that your service does not have to be active for the dur…" at bounding box center [557, 695] width 656 height 46
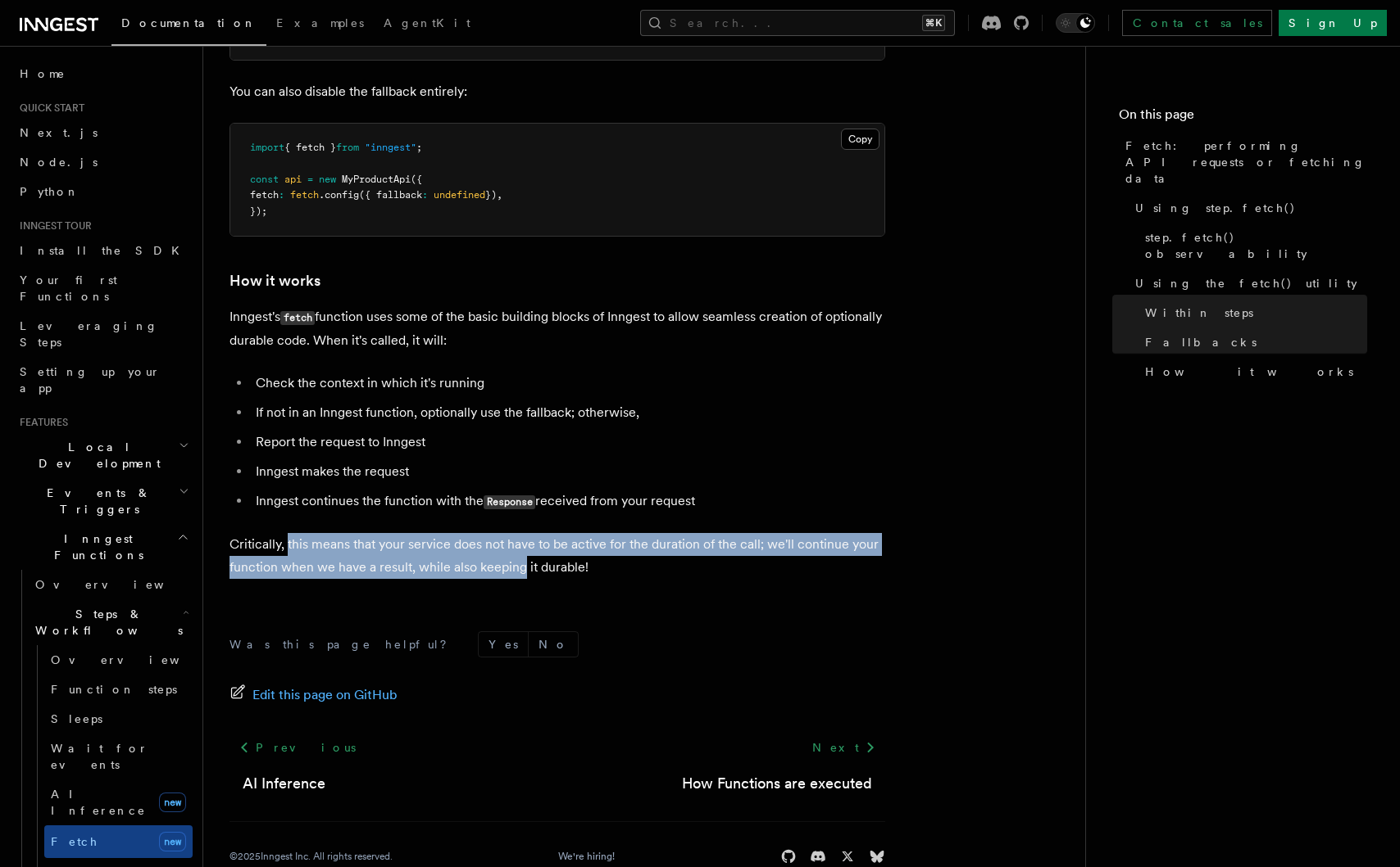
scroll to position [3726, 0]
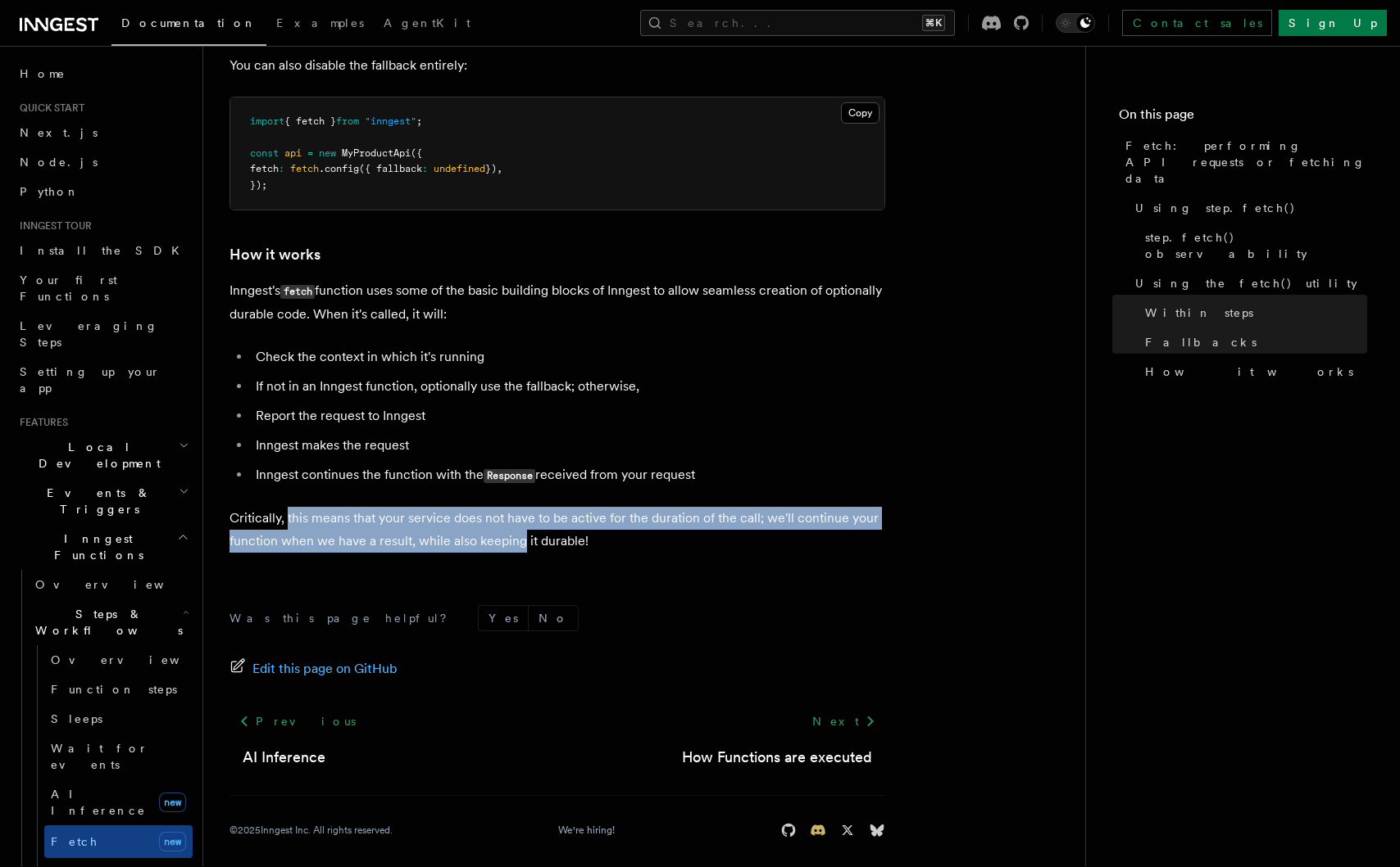
click at [818, 825] on icon at bounding box center [818, 830] width 15 height 10
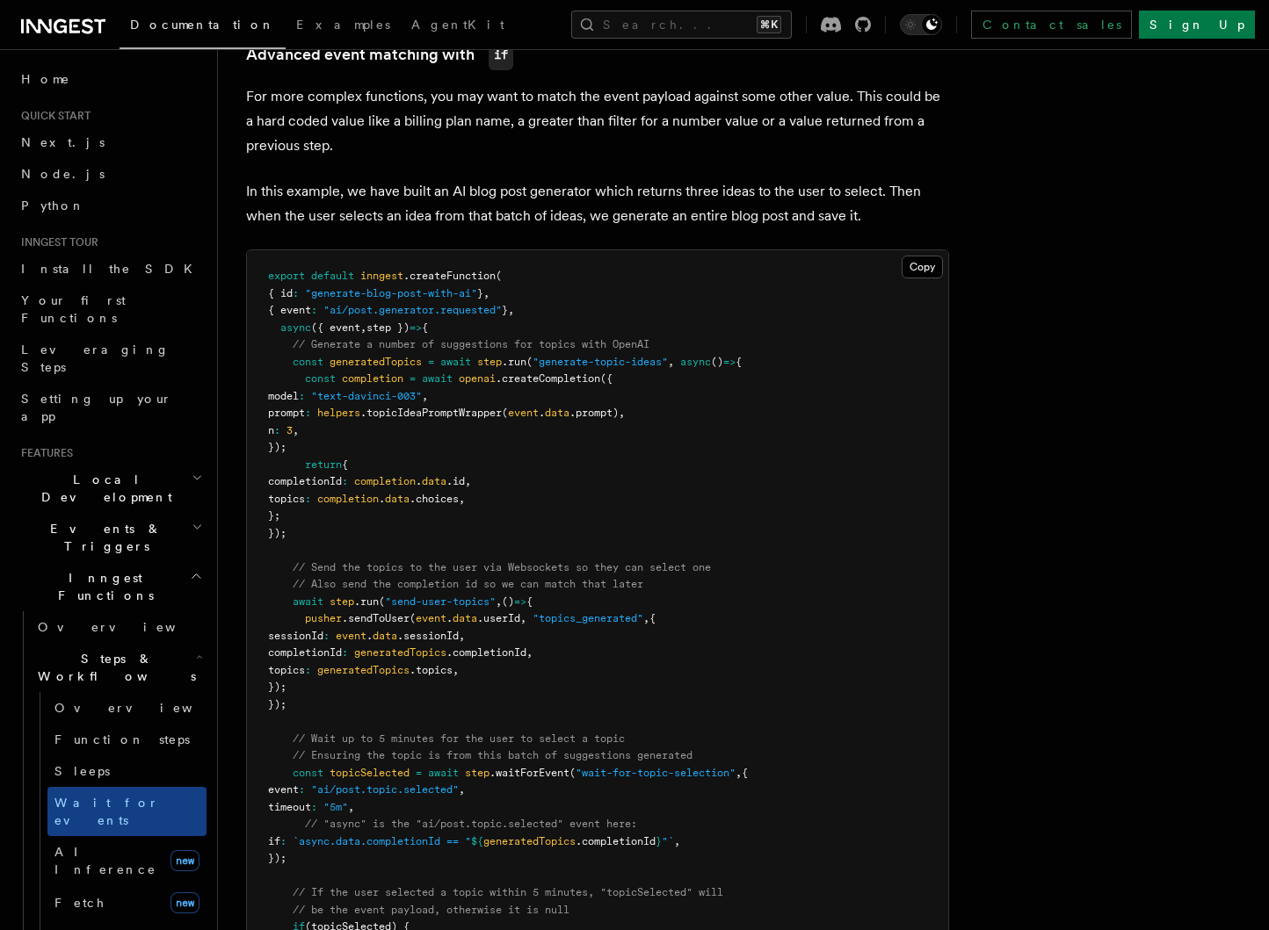
scroll to position [1617, 0]
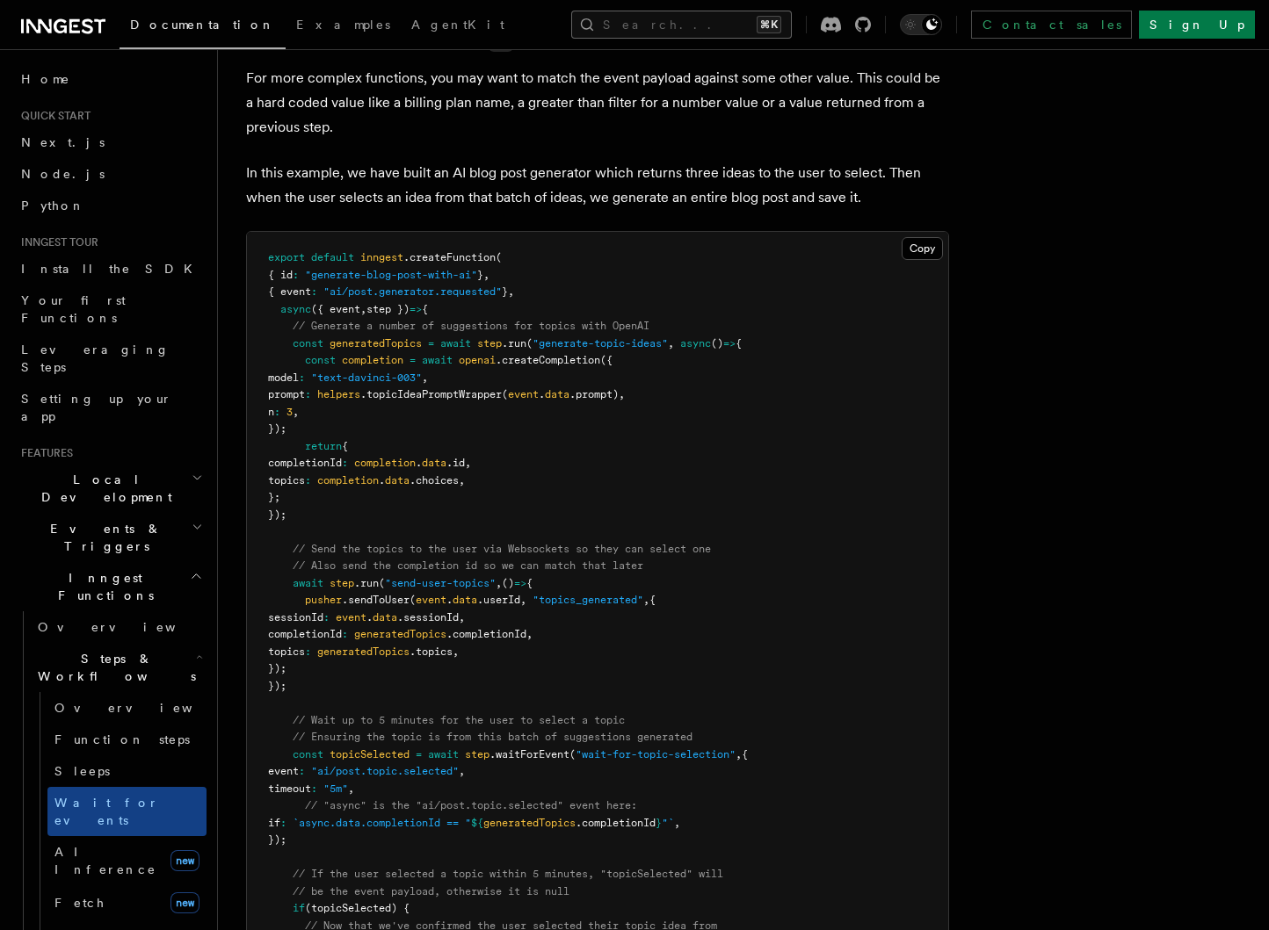
click at [696, 35] on button "Search... ⌘K" at bounding box center [681, 25] width 221 height 28
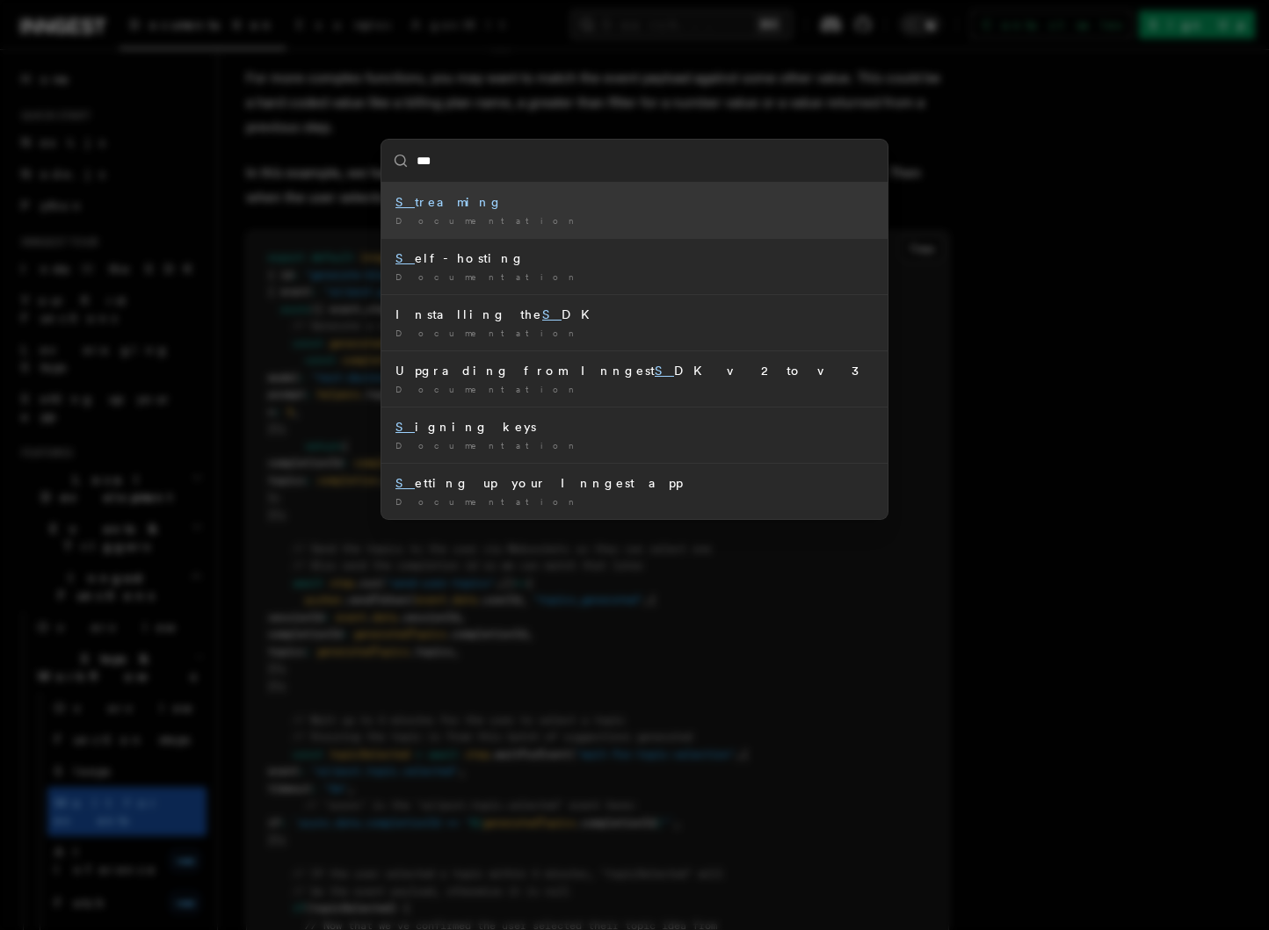
type input "****"
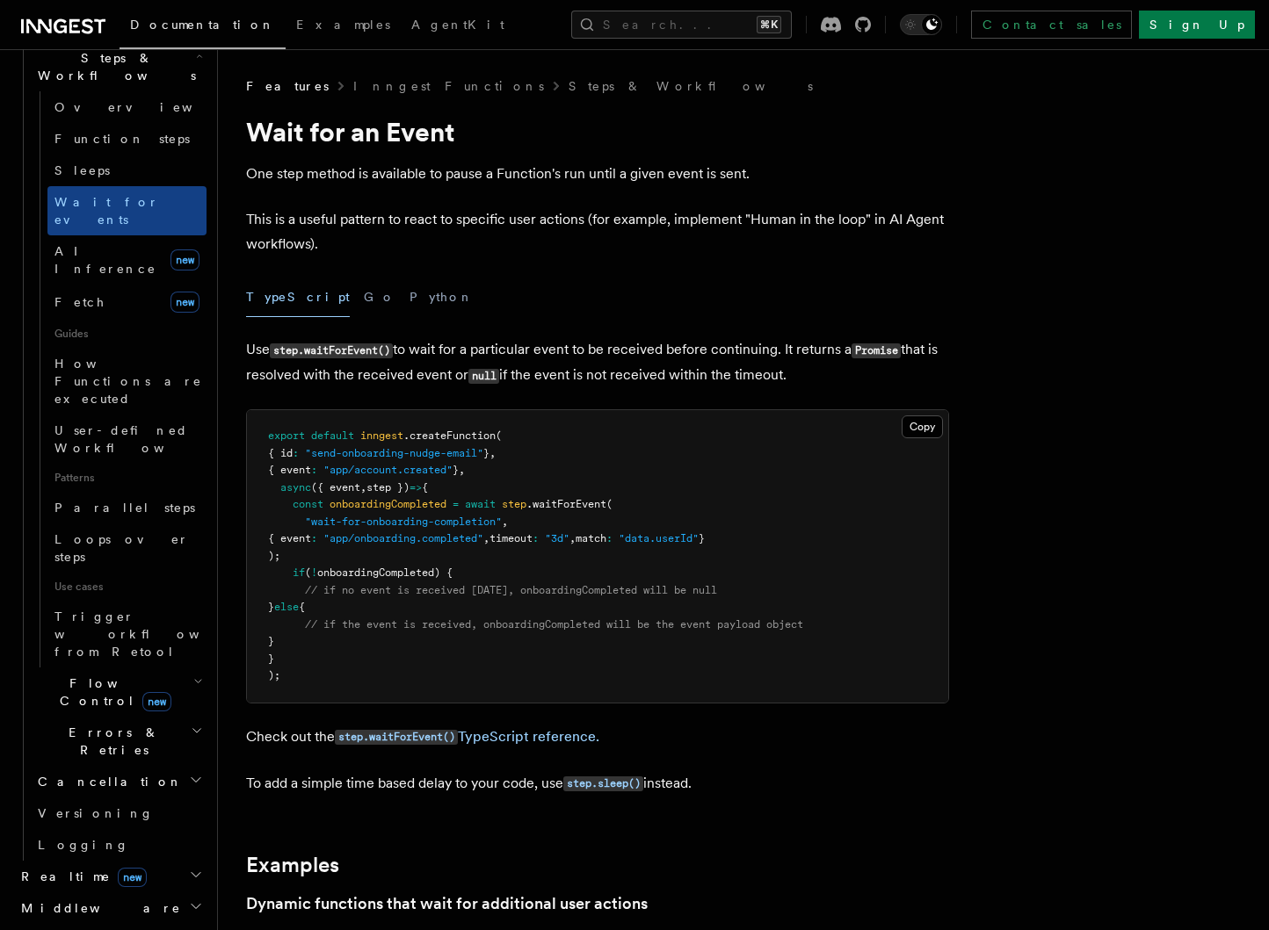
scroll to position [1617, 0]
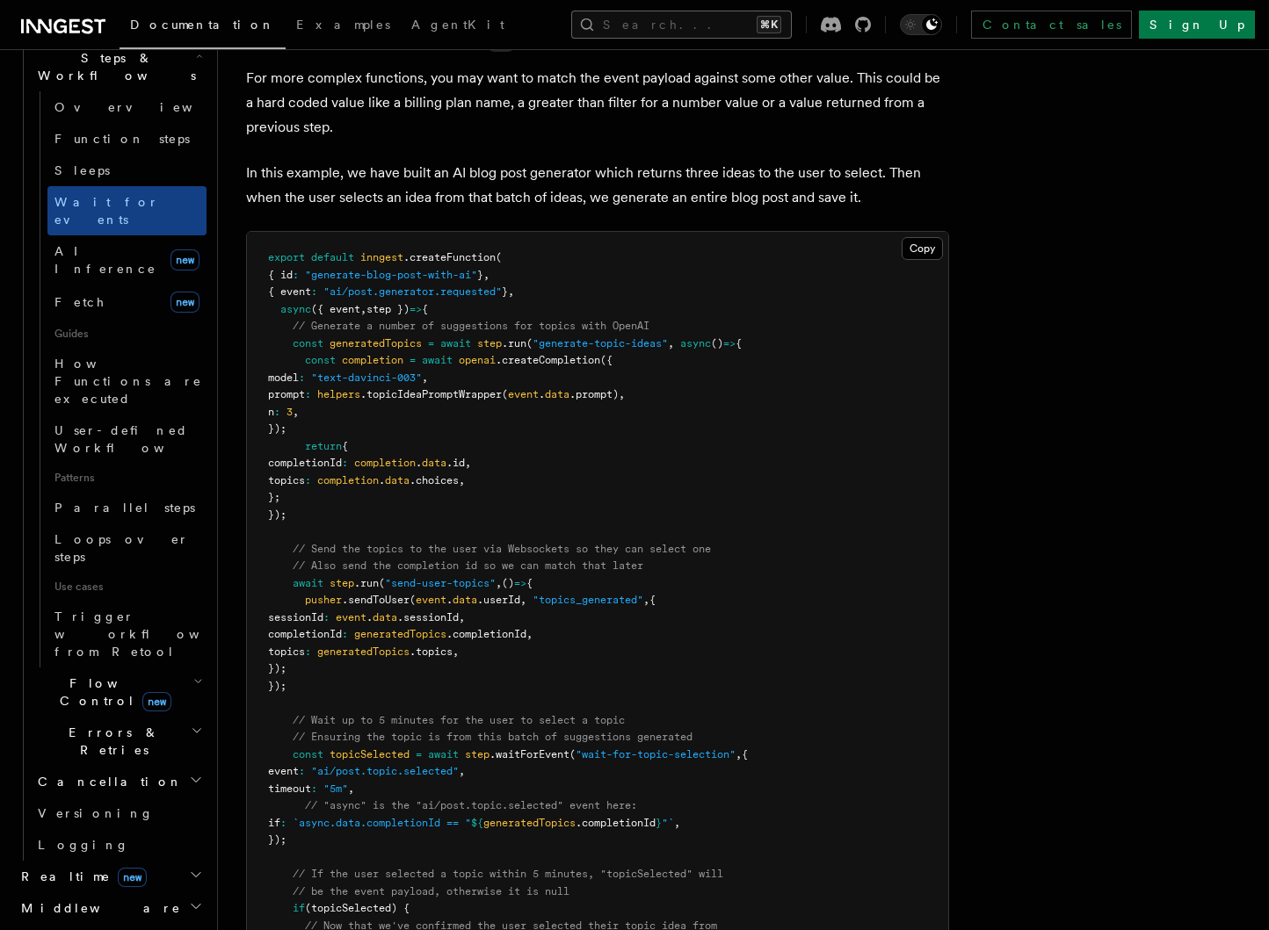
click at [648, 34] on button "Search... ⌘K" at bounding box center [681, 25] width 221 height 28
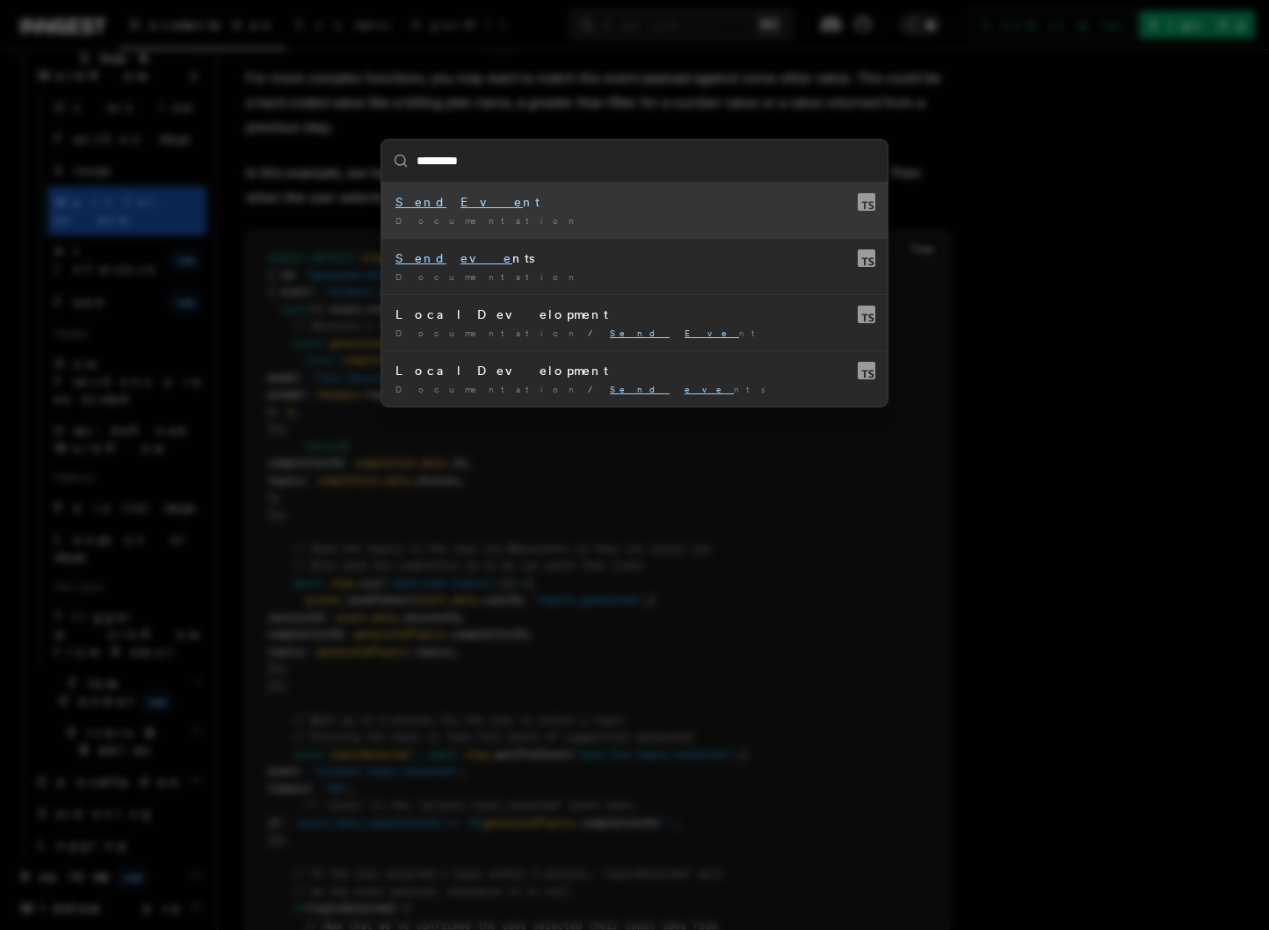
type input "**********"
click at [639, 189] on li "Send Event Documentation /" at bounding box center [634, 210] width 506 height 55
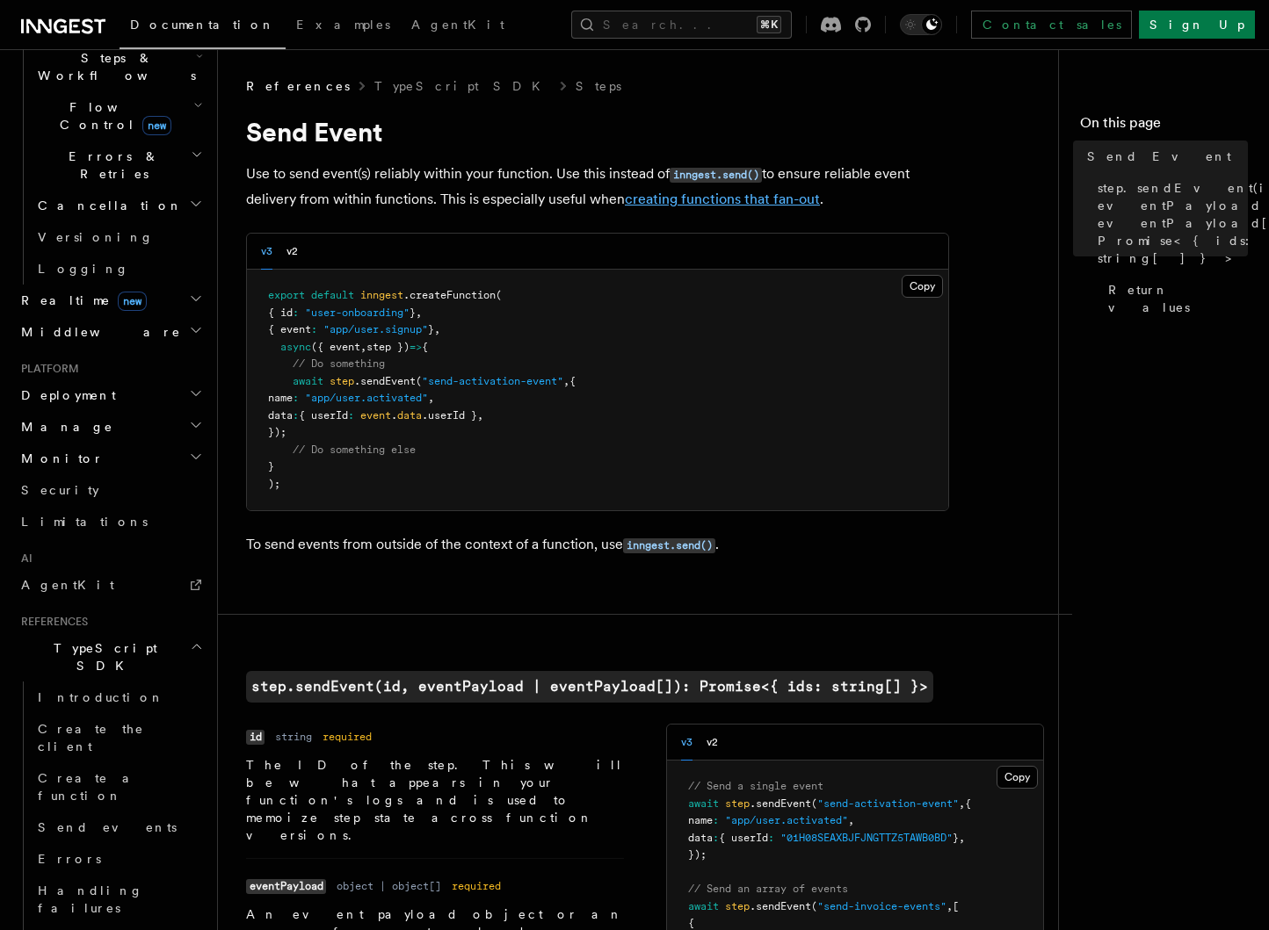
scroll to position [1234, 0]
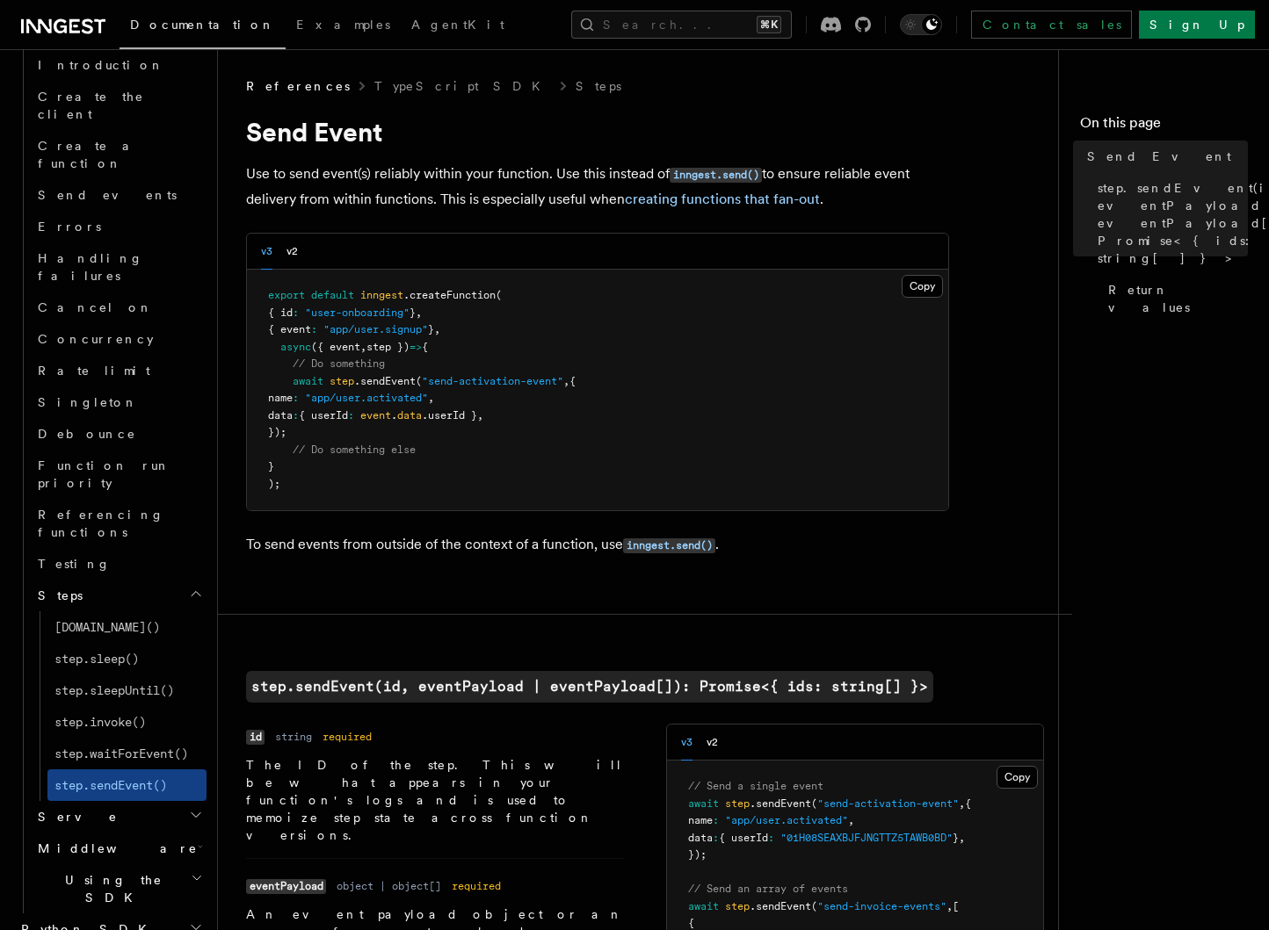
click at [97, 580] on h2 "Steps" at bounding box center [119, 596] width 176 height 32
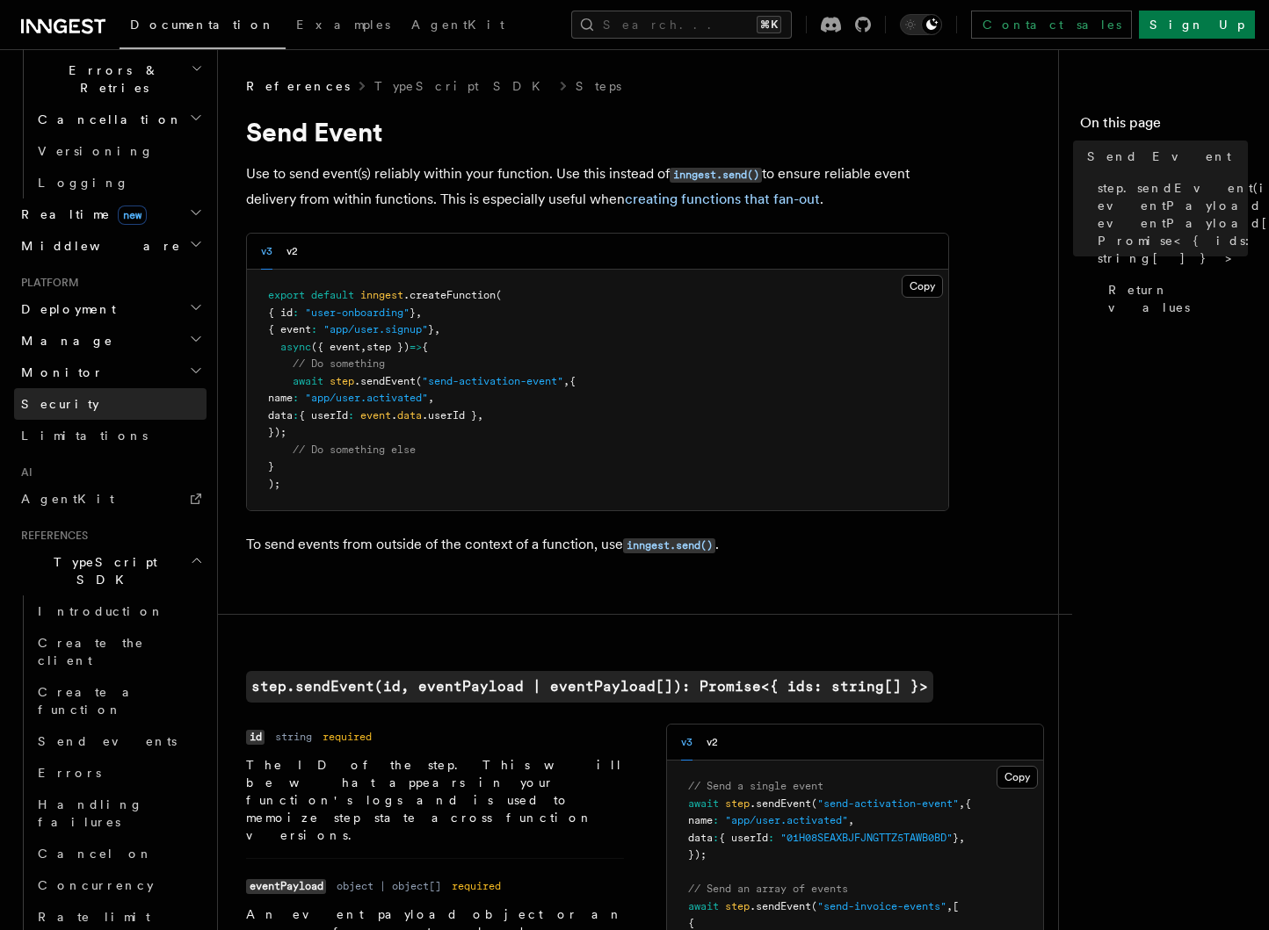
scroll to position [791, 0]
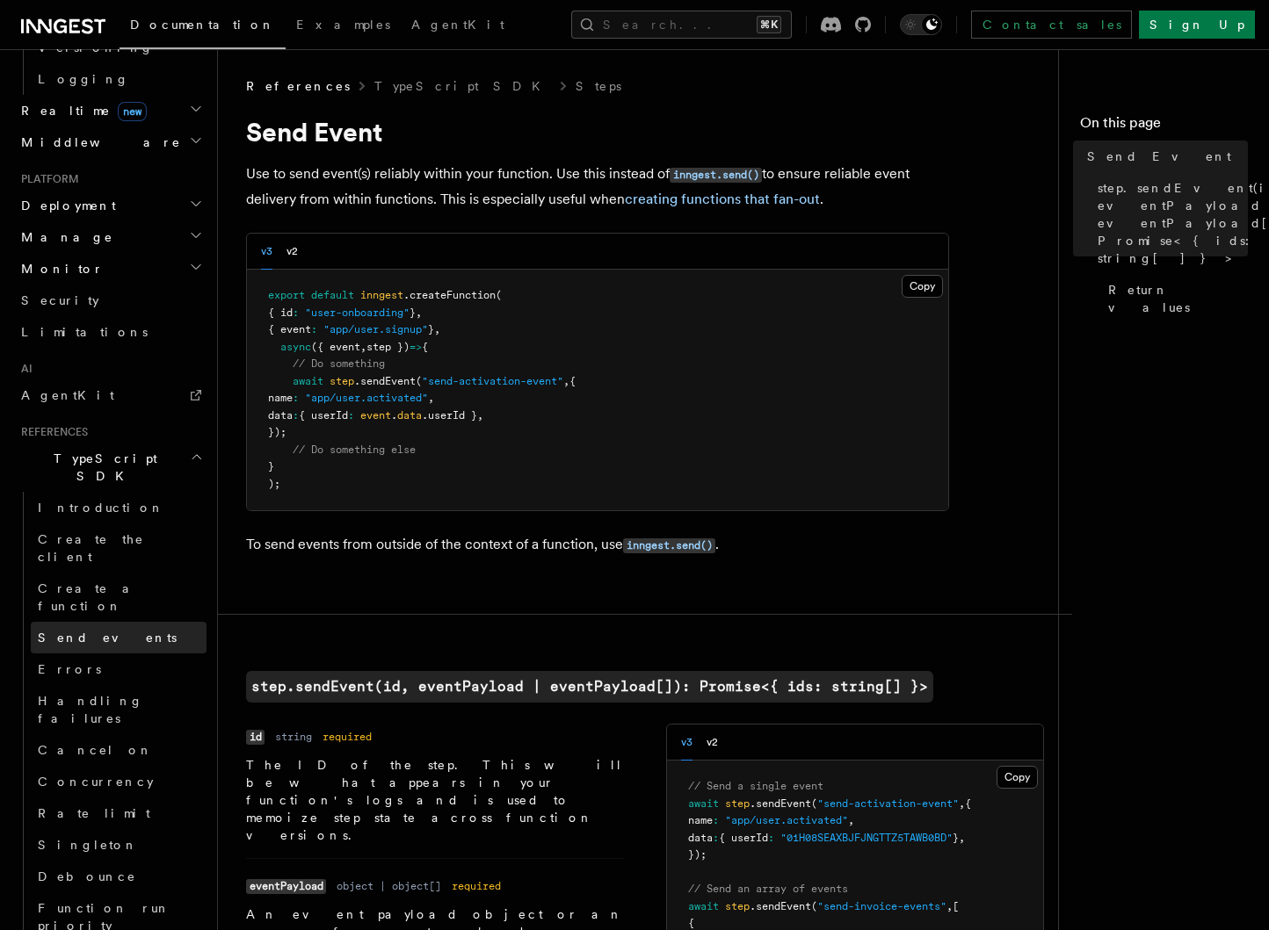
click at [106, 622] on link "Send events" at bounding box center [119, 638] width 176 height 32
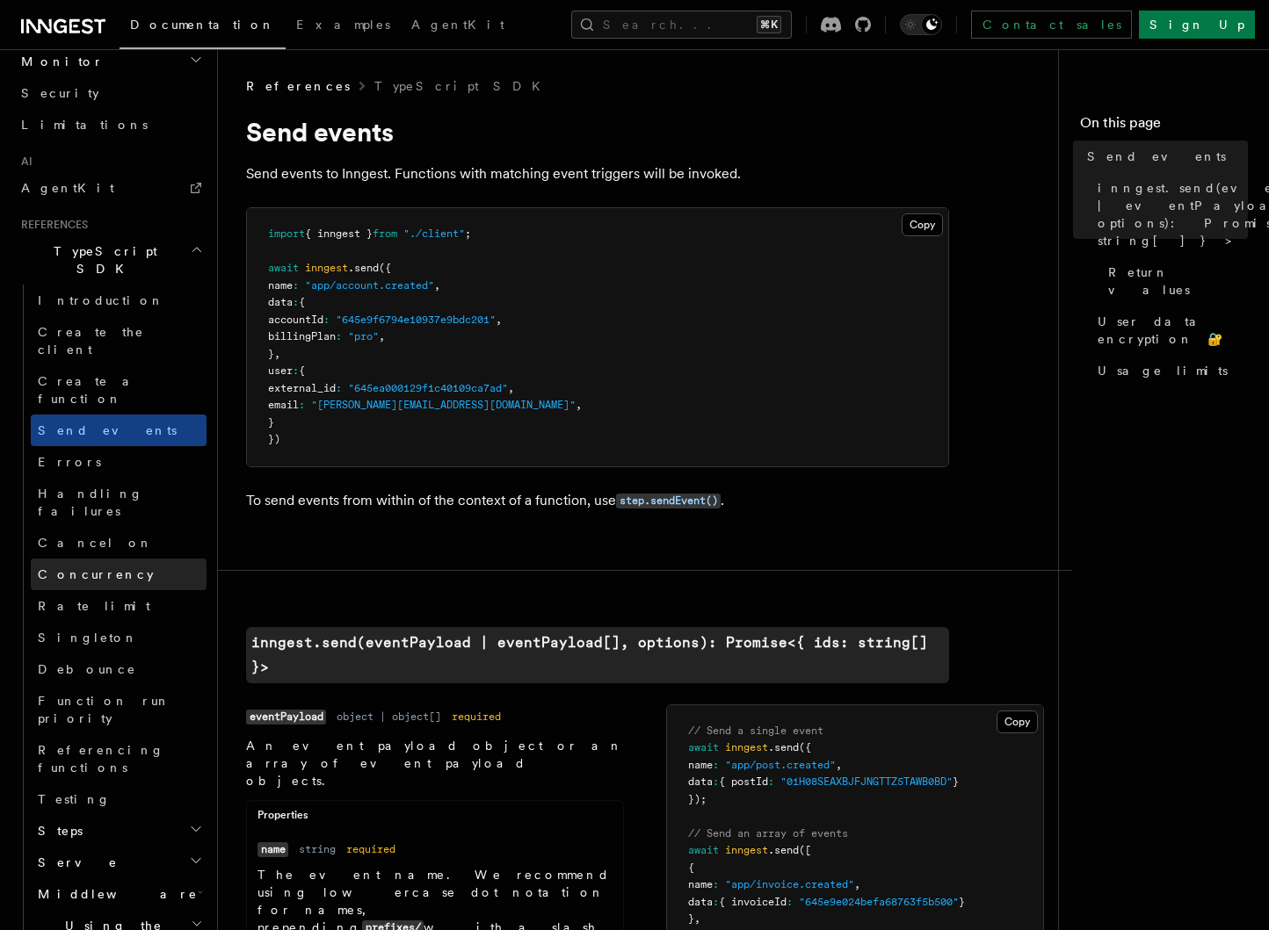
scroll to position [1002, 0]
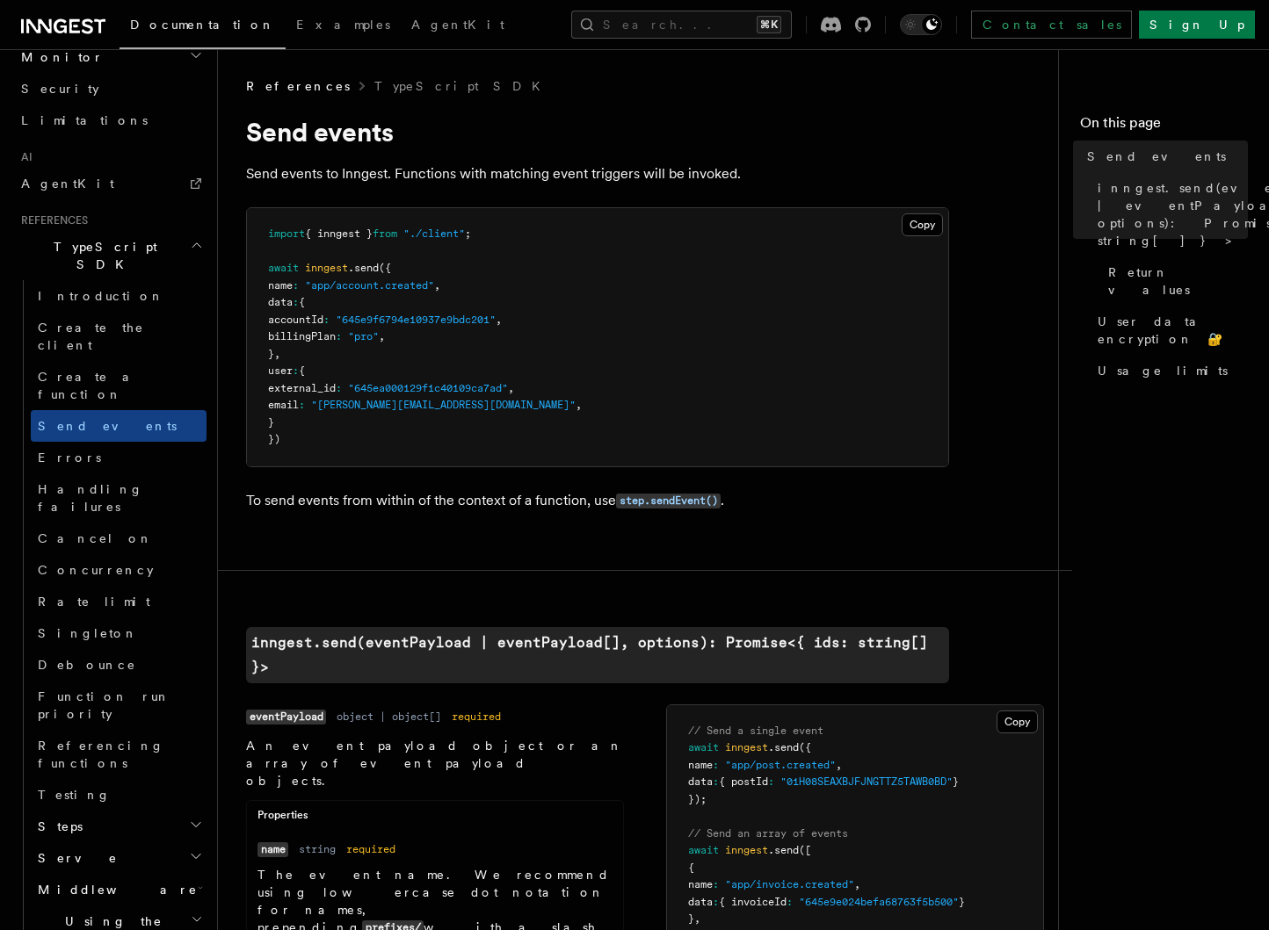
click at [135, 811] on h2 "Steps" at bounding box center [119, 827] width 176 height 32
click at [133, 843] on h2 "Serve" at bounding box center [119, 859] width 176 height 32
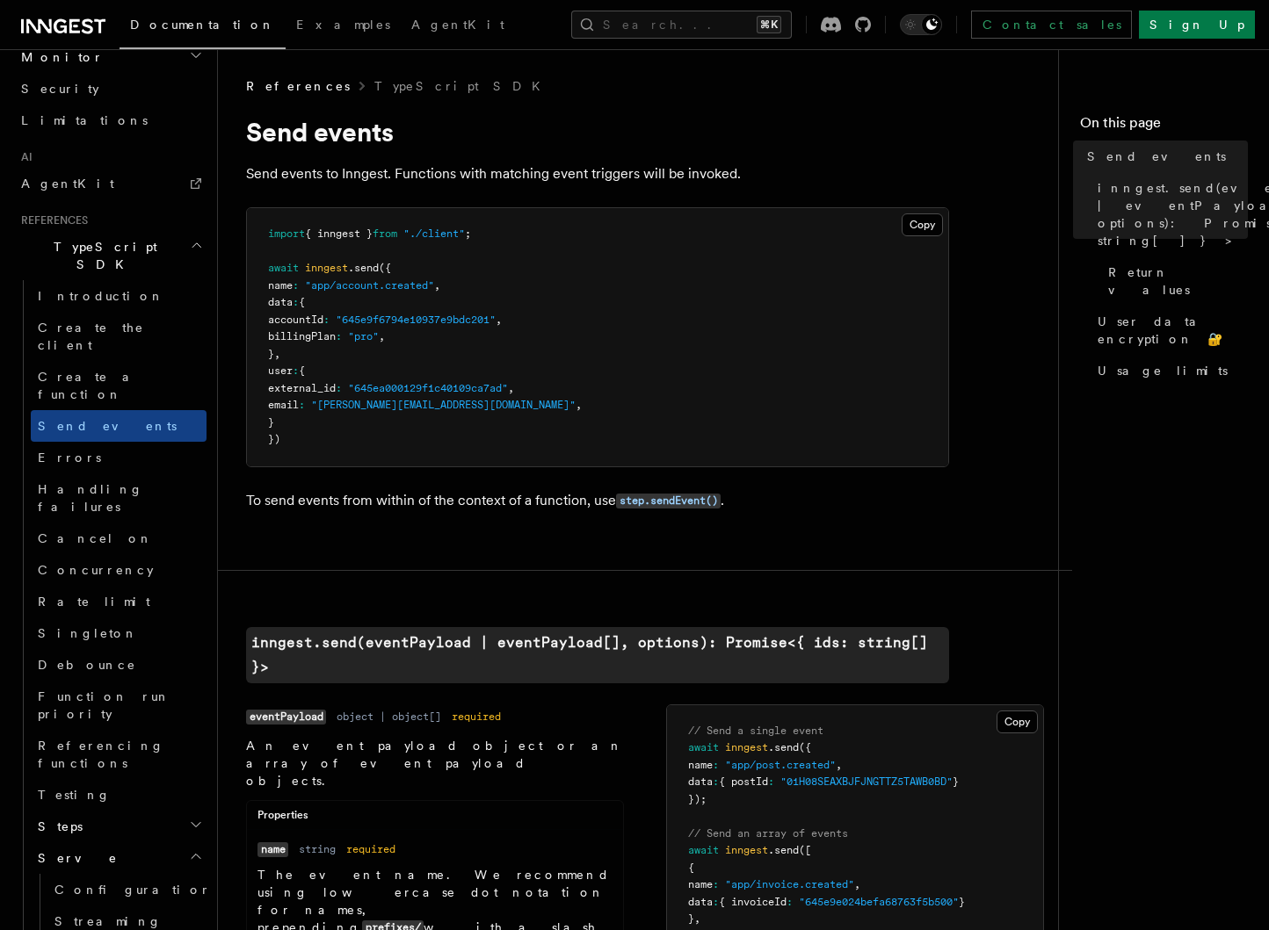
click at [131, 843] on h2 "Serve" at bounding box center [119, 859] width 176 height 32
click at [126, 874] on h2 "Middleware" at bounding box center [119, 890] width 176 height 32
click at [125, 906] on h2 "Using the SDK" at bounding box center [119, 930] width 176 height 49
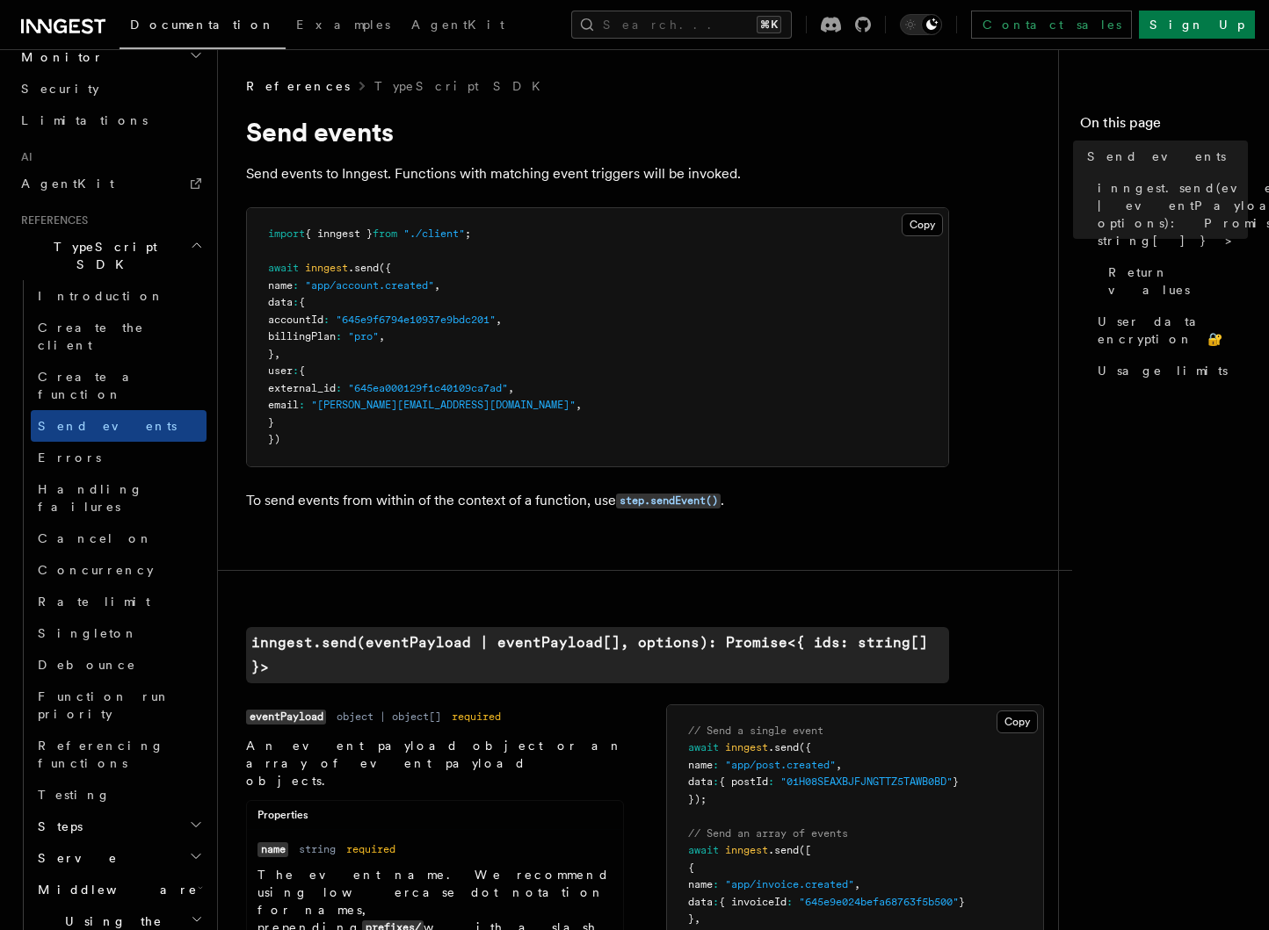
click at [125, 874] on h2 "Middleware" at bounding box center [119, 890] width 176 height 32
click at [125, 843] on h2 "Serve" at bounding box center [119, 859] width 176 height 32
click at [125, 811] on h2 "Steps" at bounding box center [119, 827] width 176 height 32
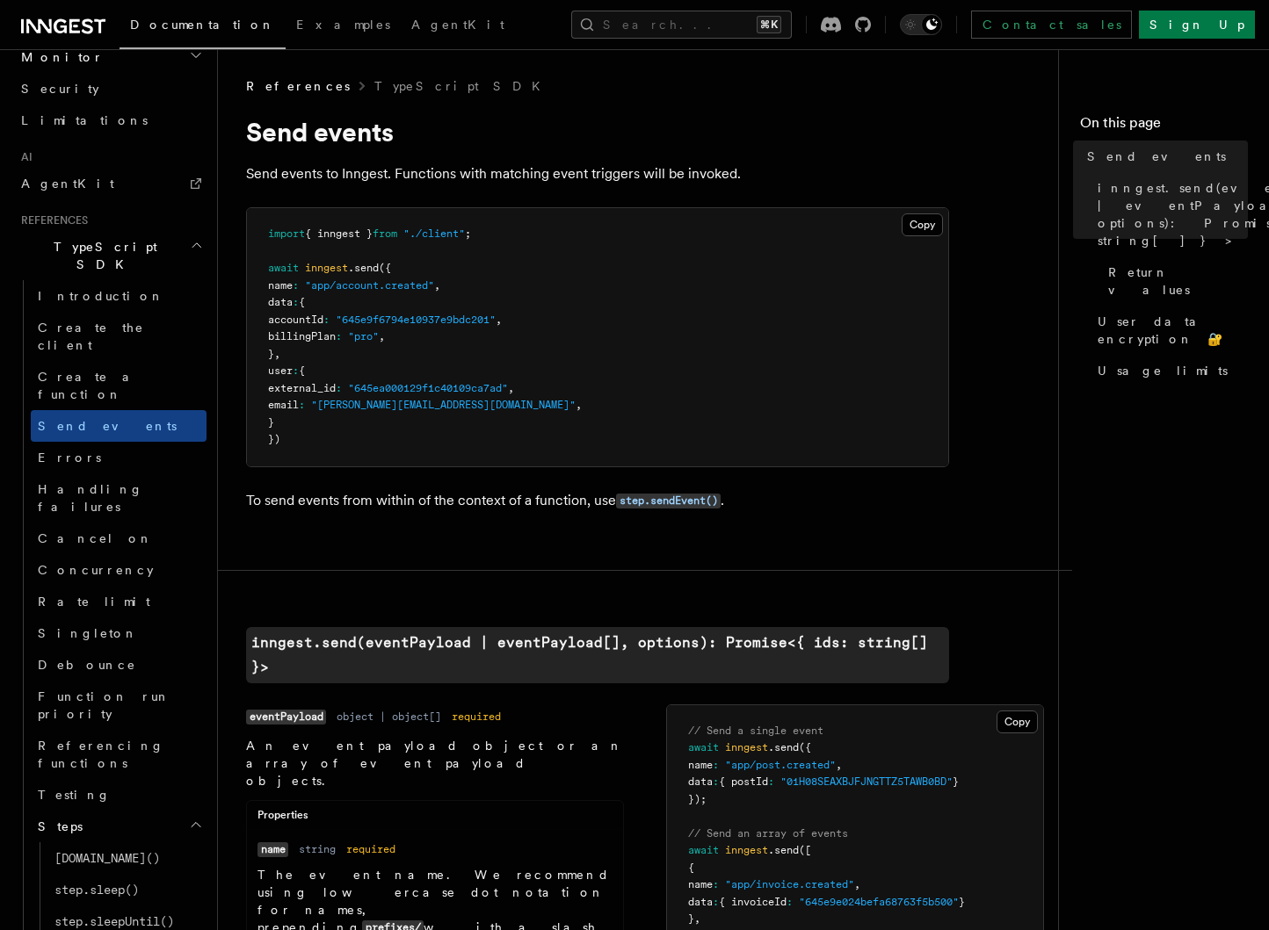
click at [125, 811] on h2 "Steps" at bounding box center [119, 827] width 176 height 32
click at [114, 442] on link "Errors" at bounding box center [119, 458] width 176 height 32
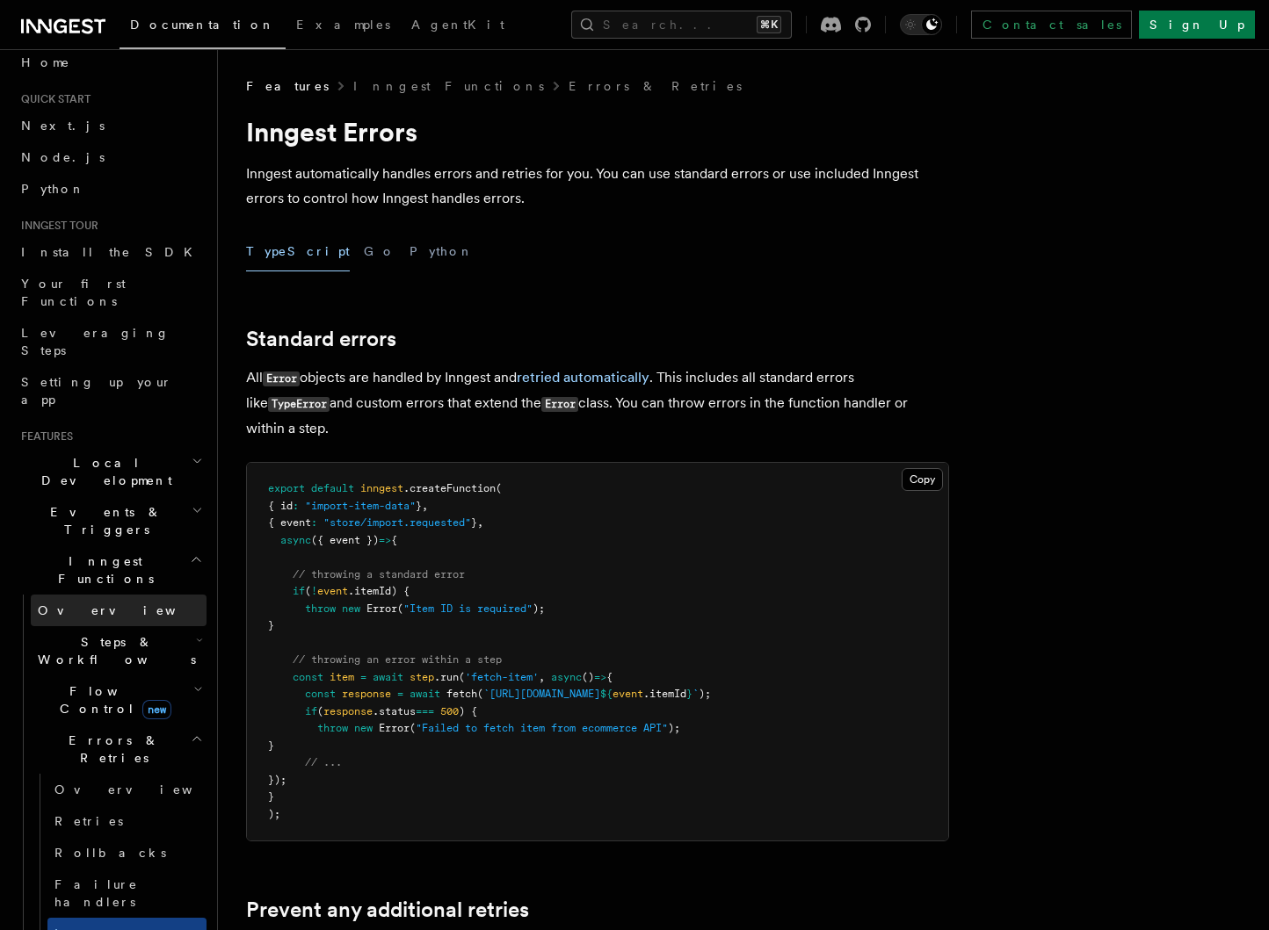
scroll to position [13, 0]
click at [123, 549] on h2 "Inngest Functions" at bounding box center [110, 573] width 192 height 49
